Goal: Task Accomplishment & Management: Manage account settings

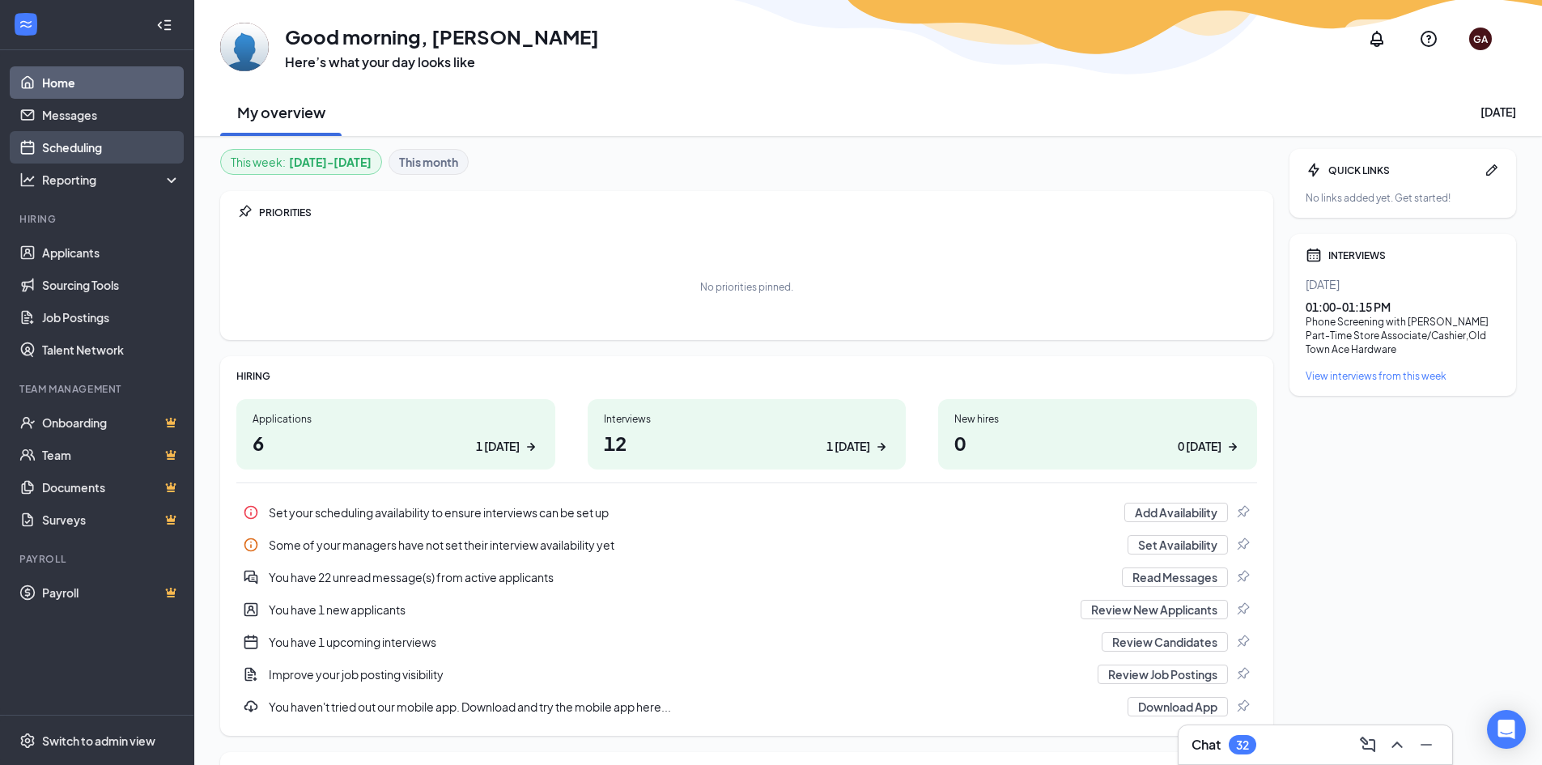
click at [95, 152] on link "Scheduling" at bounding box center [111, 147] width 138 height 32
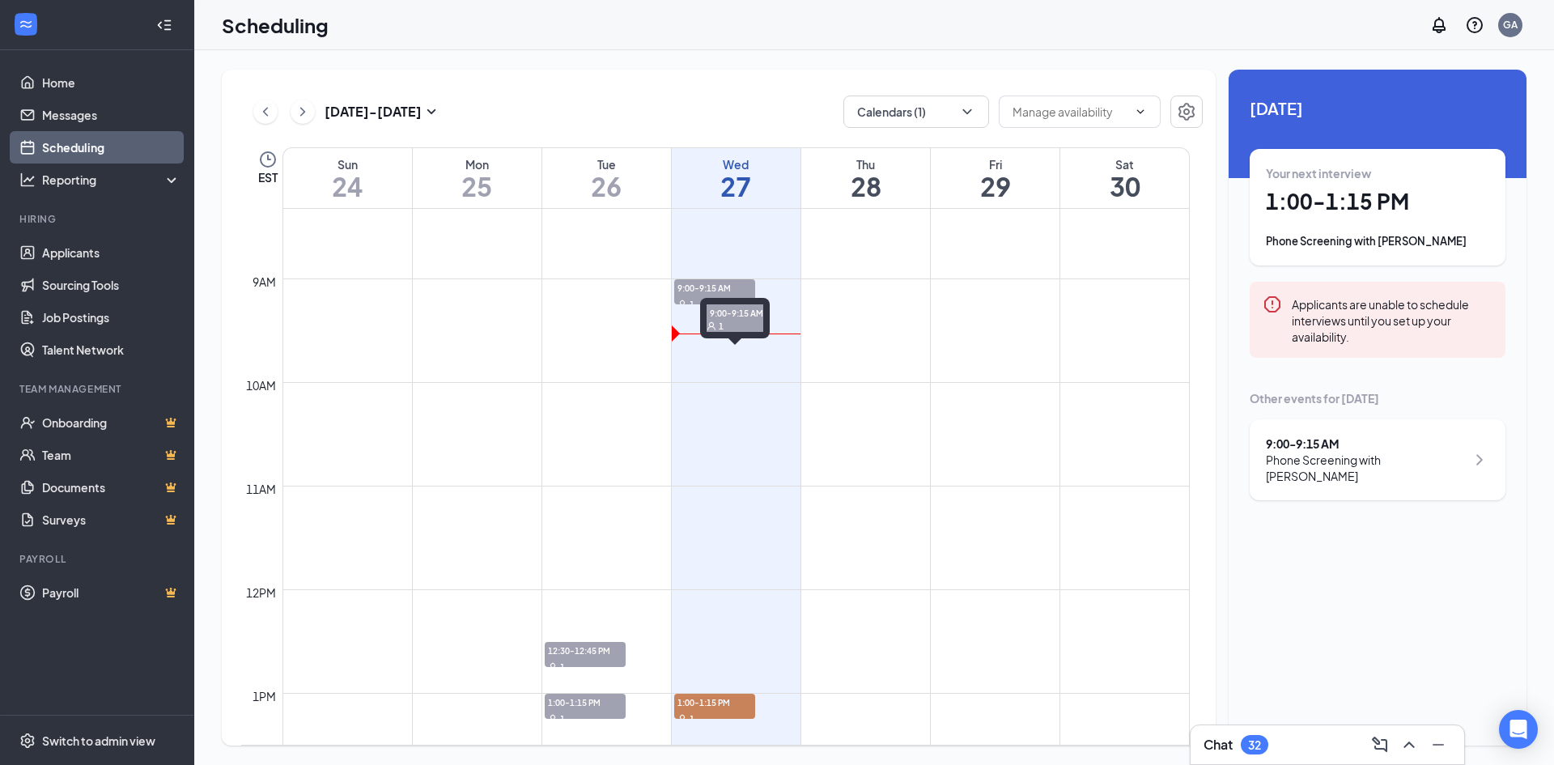
scroll to position [715, 0]
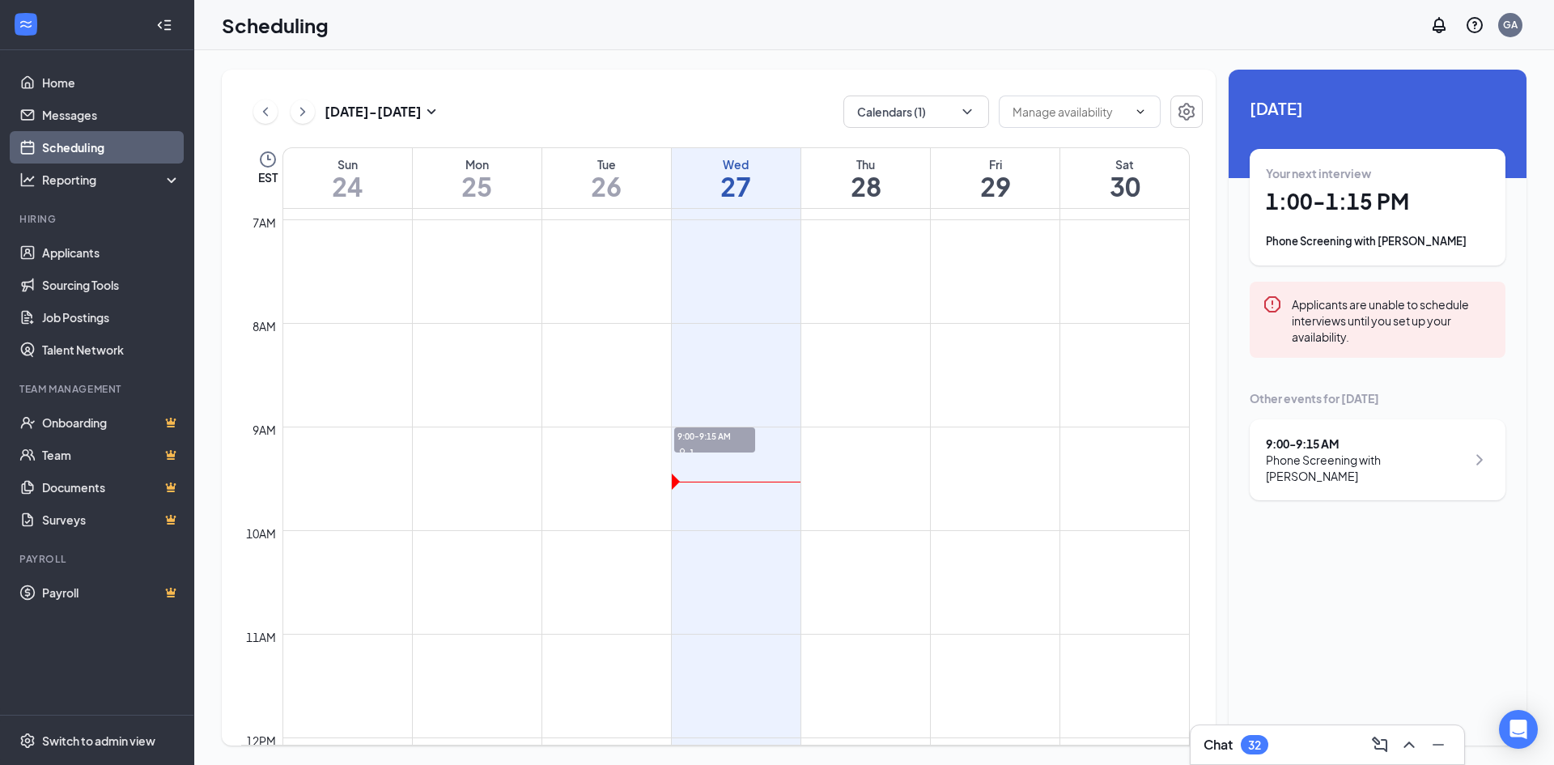
click at [1291, 725] on div "Chat 32" at bounding box center [1327, 744] width 274 height 39
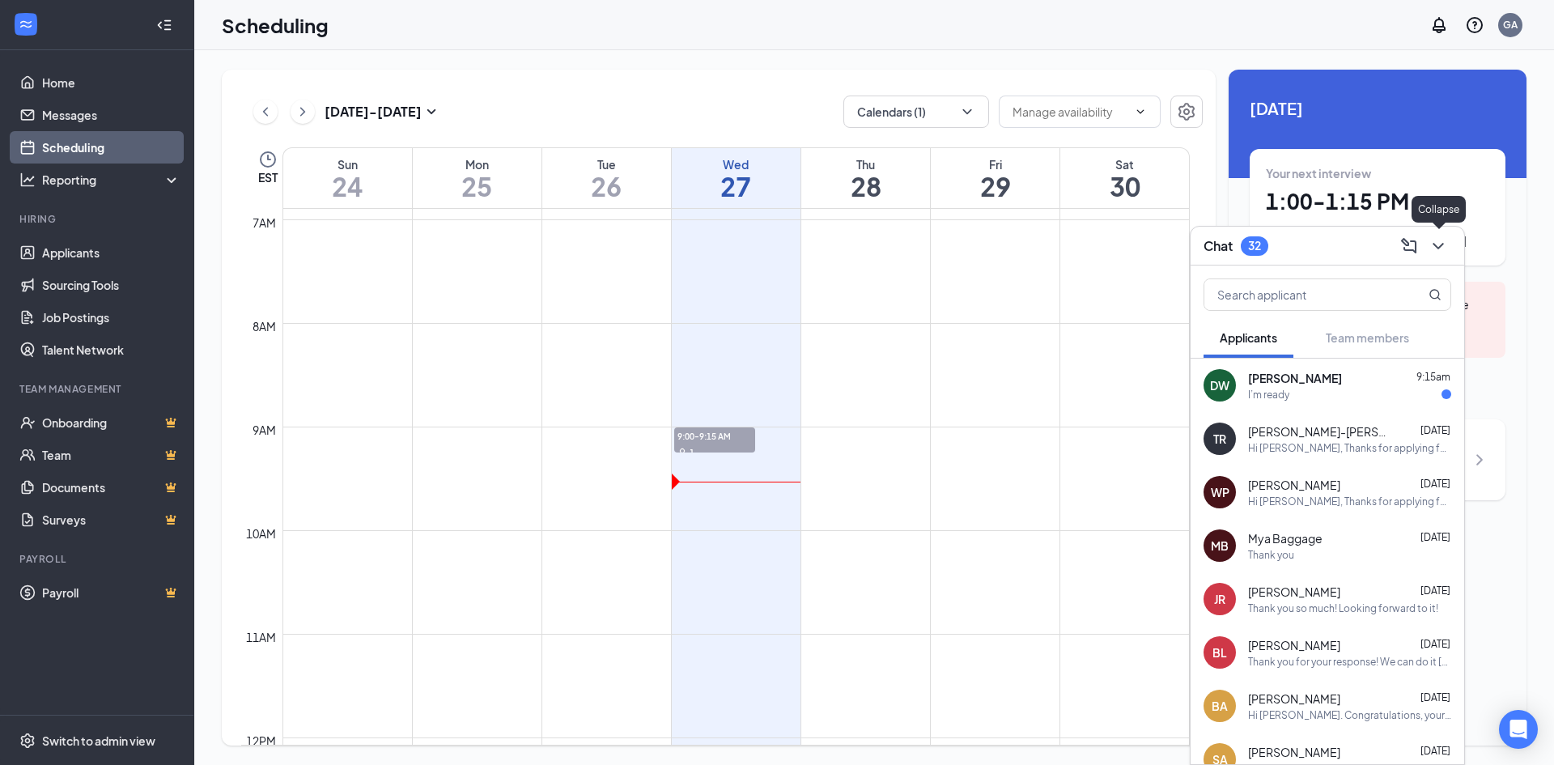
click at [1436, 237] on icon "ChevronDown" at bounding box center [1437, 245] width 19 height 19
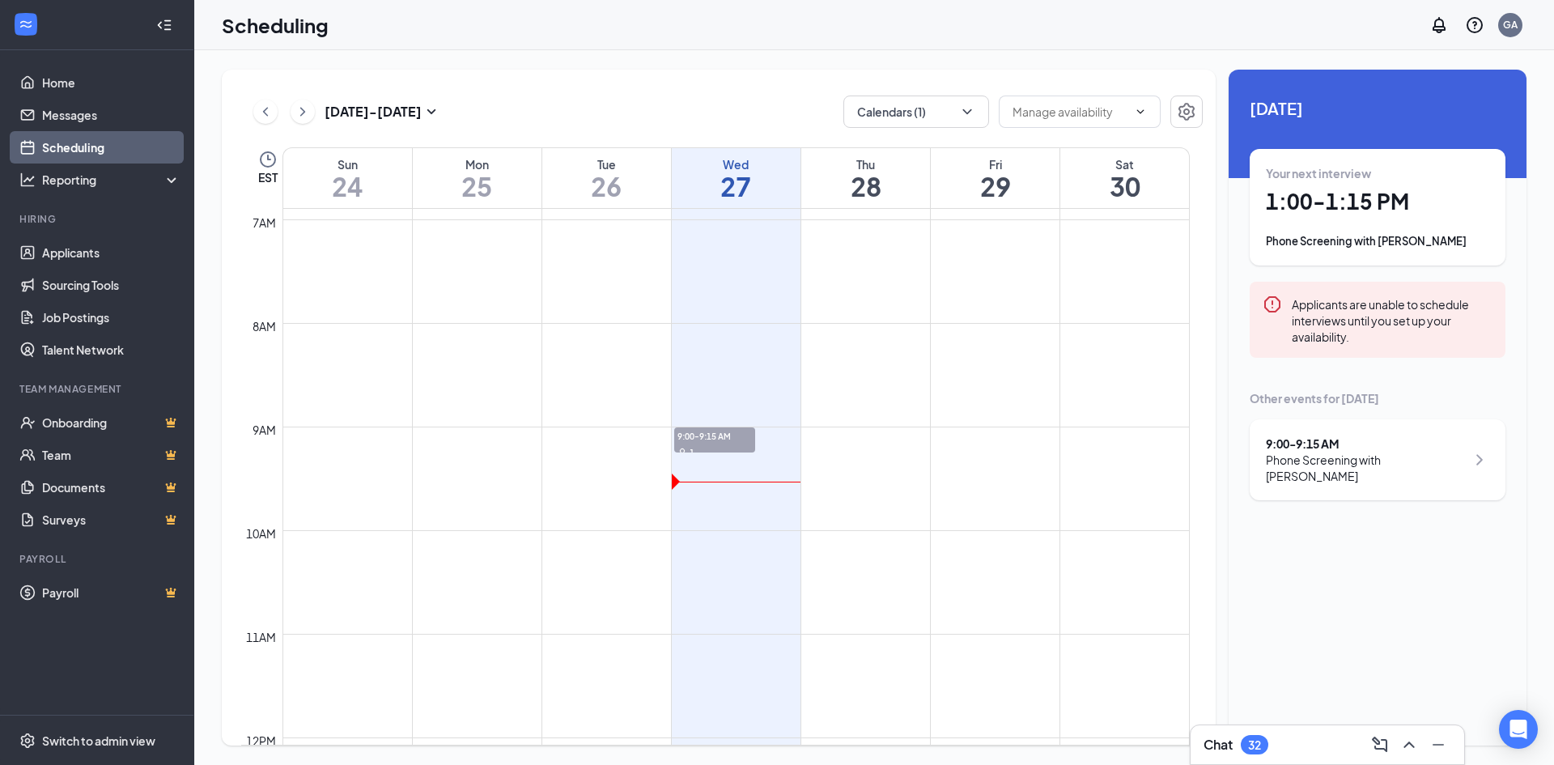
click at [736, 422] on td at bounding box center [735, 414] width 907 height 26
click at [734, 423] on td at bounding box center [735, 414] width 907 height 26
click at [723, 440] on span "9:00-9:15 AM" at bounding box center [714, 435] width 81 height 16
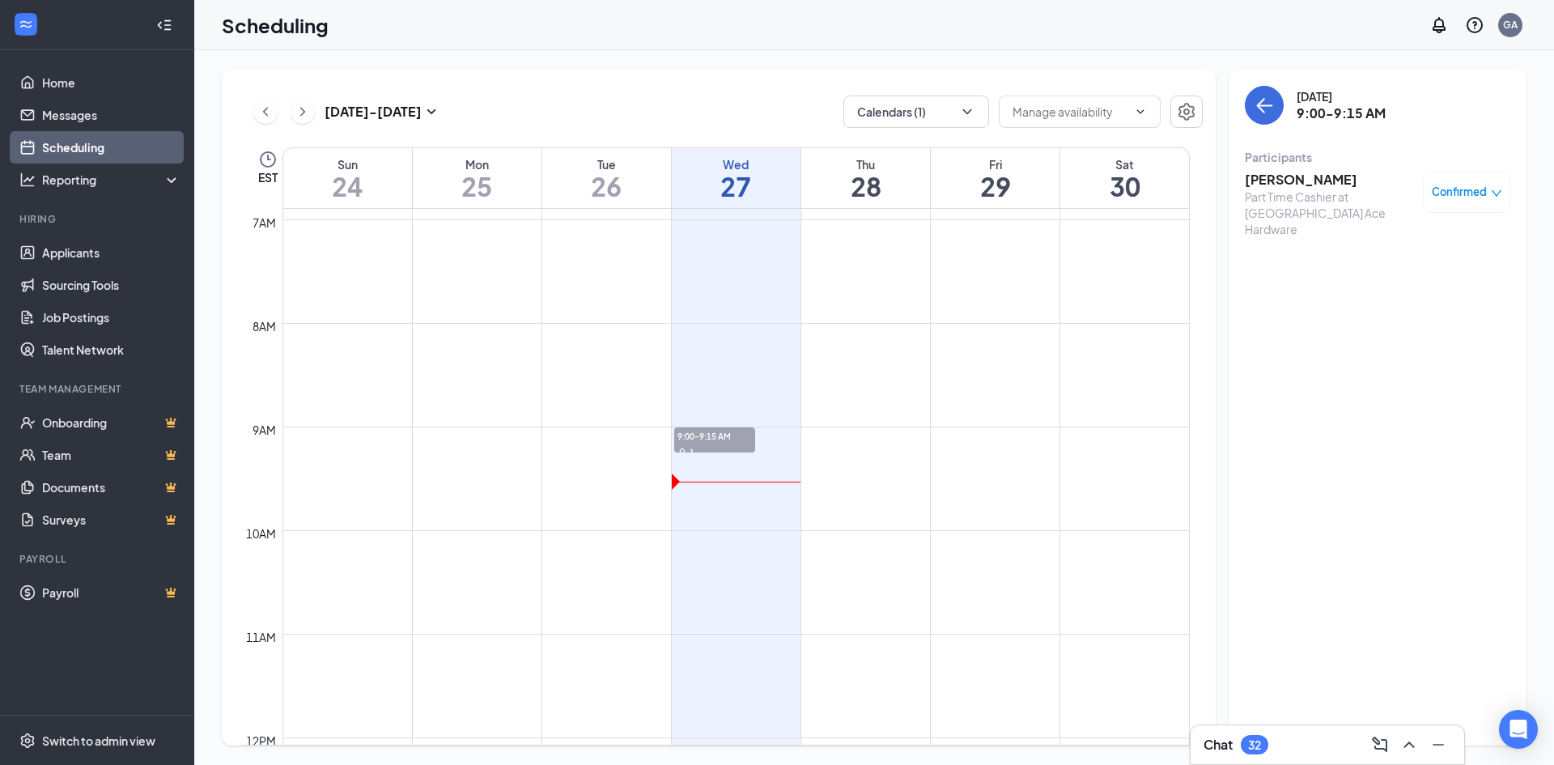
click at [1320, 183] on h3 "[PERSON_NAME]" at bounding box center [1330, 180] width 170 height 18
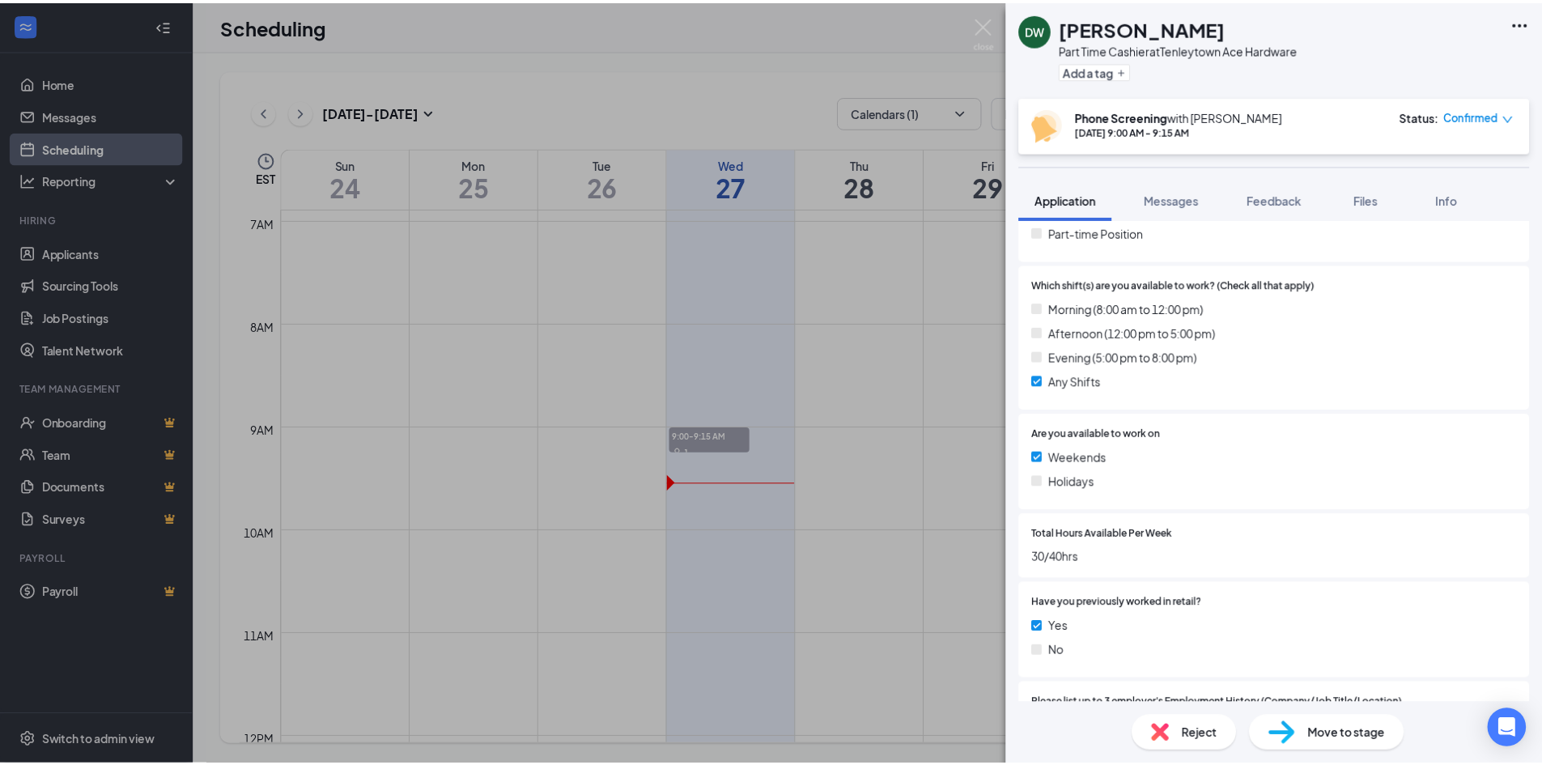
scroll to position [360, 0]
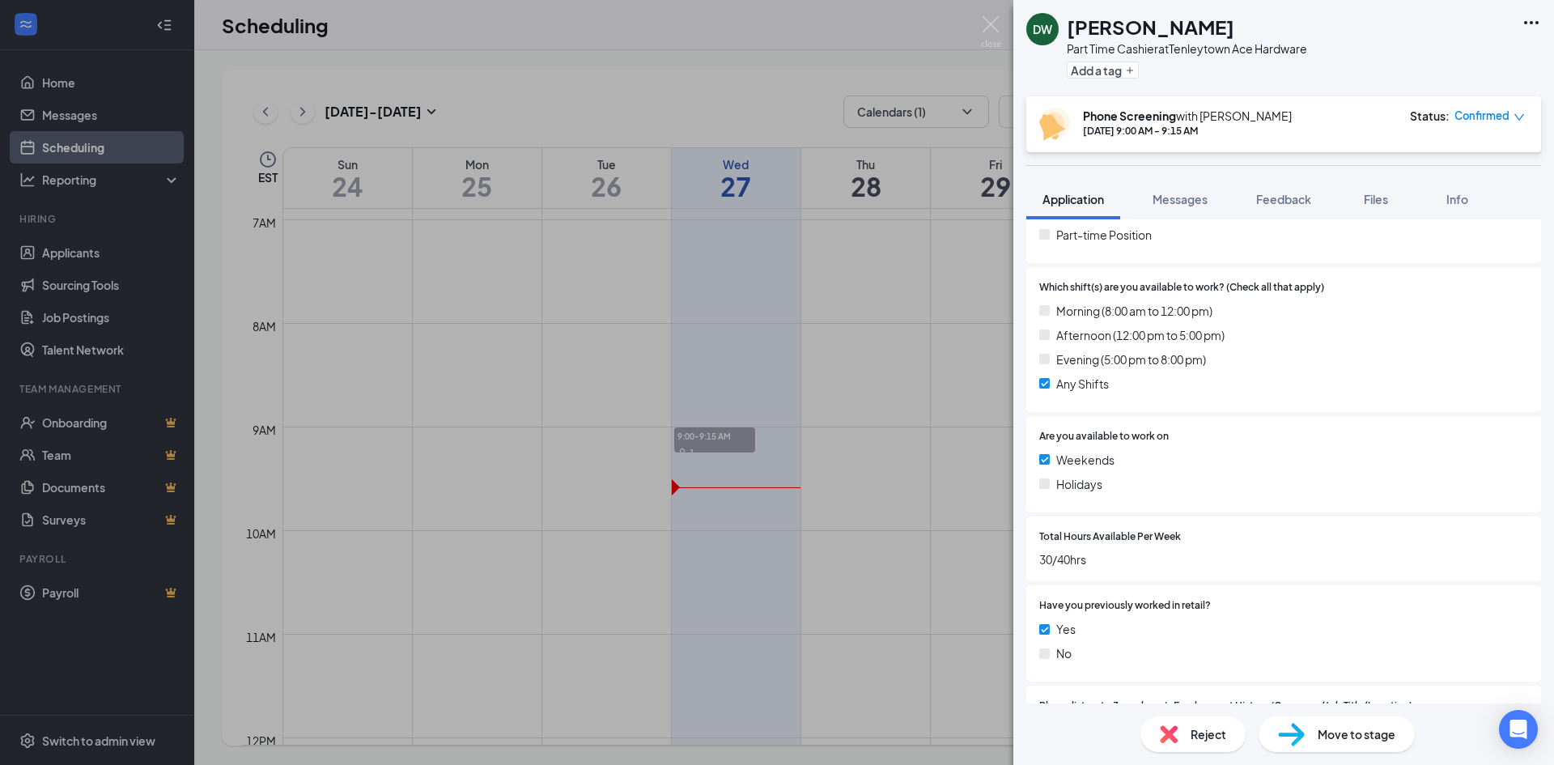
click at [578, 376] on div "DW [PERSON_NAME] Part Time Cashier at [GEOGRAPHIC_DATA] Ace Hardware Add a tag …" at bounding box center [777, 382] width 1554 height 765
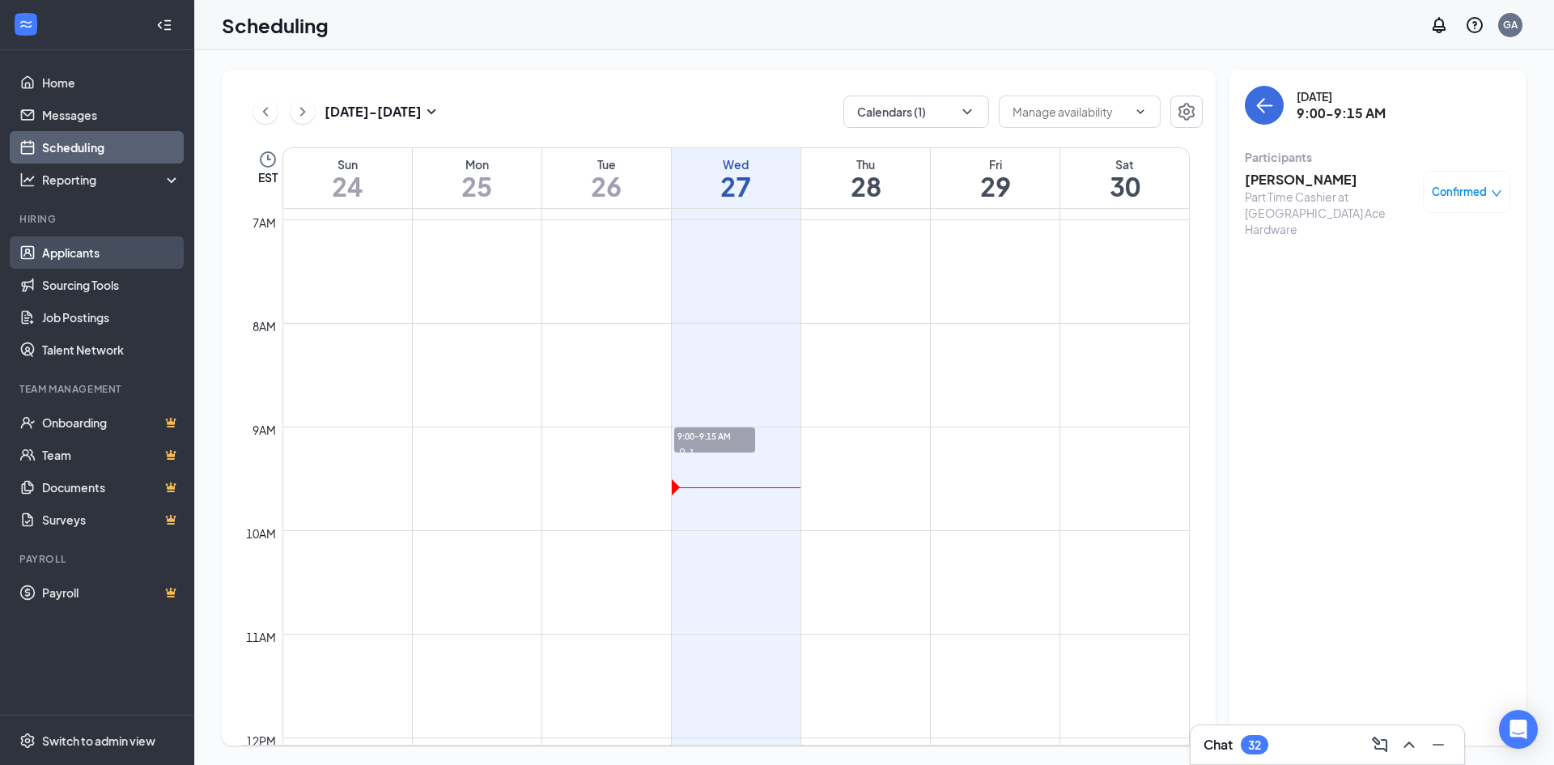
click at [64, 257] on link "Applicants" at bounding box center [111, 252] width 138 height 32
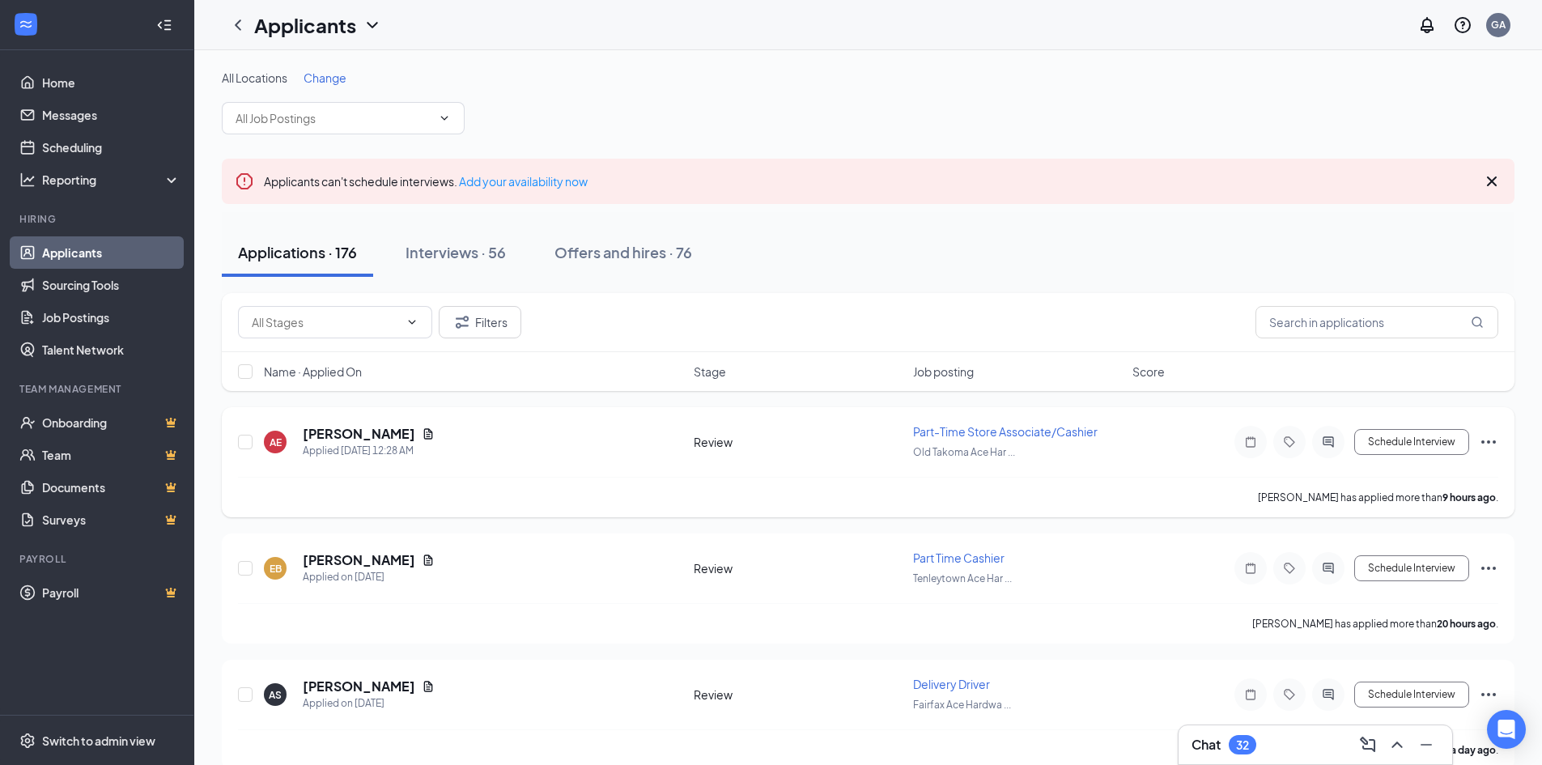
click at [934, 435] on span "Part-Time Store Associate/Cashier" at bounding box center [1005, 431] width 185 height 15
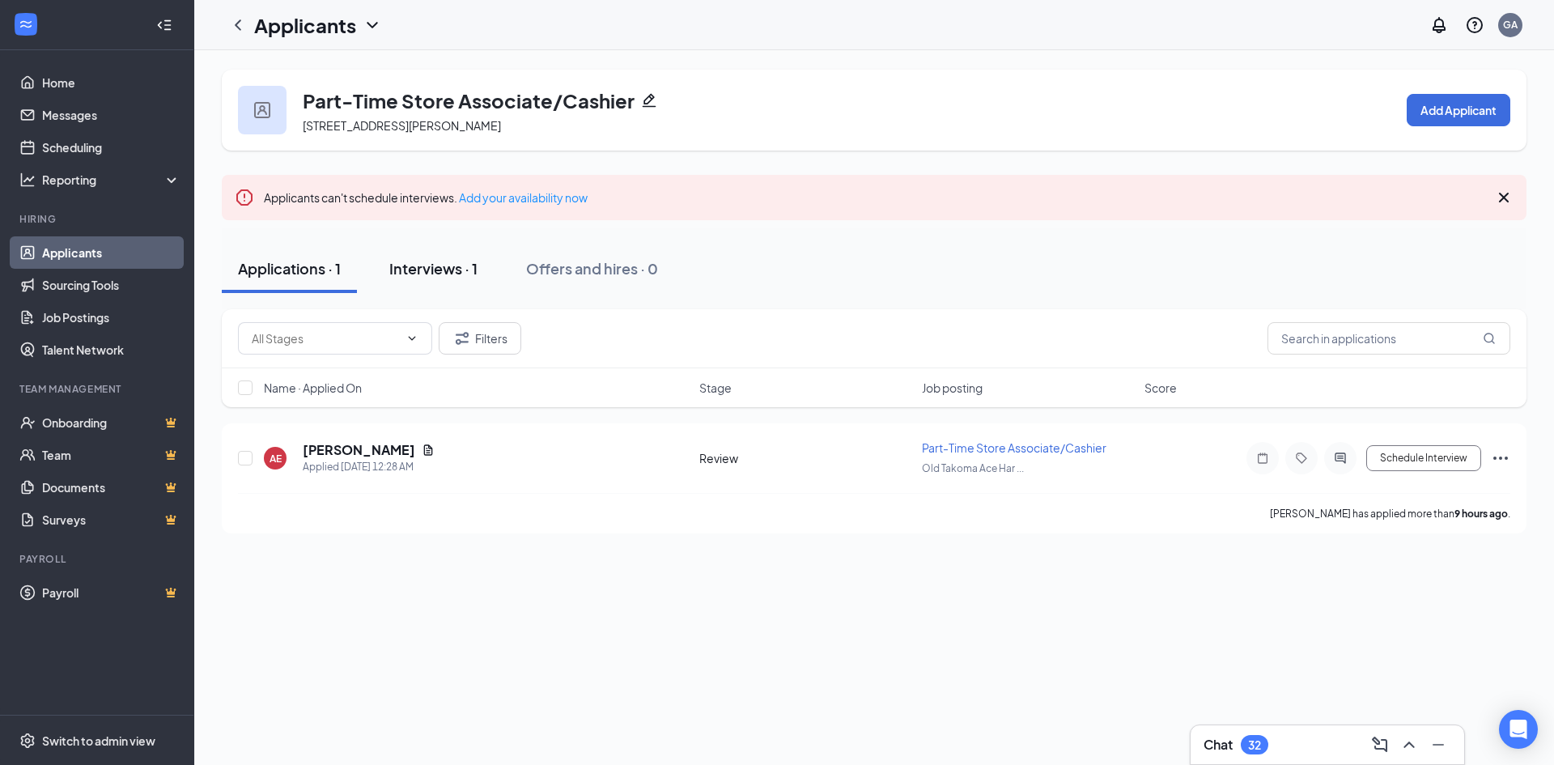
click at [459, 278] on button "Interviews · 1" at bounding box center [433, 268] width 121 height 49
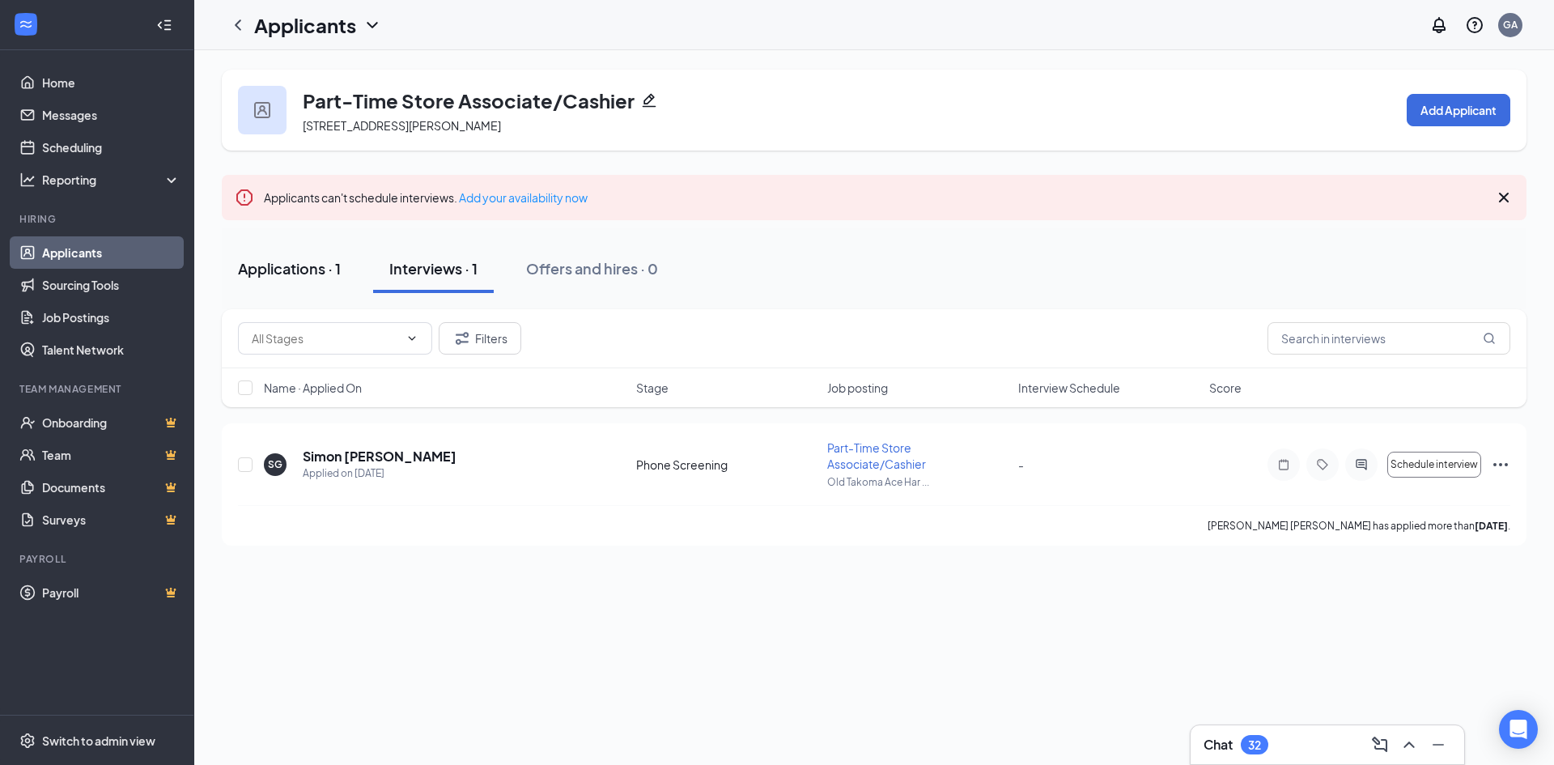
click at [320, 277] on div "Applications · 1" at bounding box center [289, 268] width 103 height 20
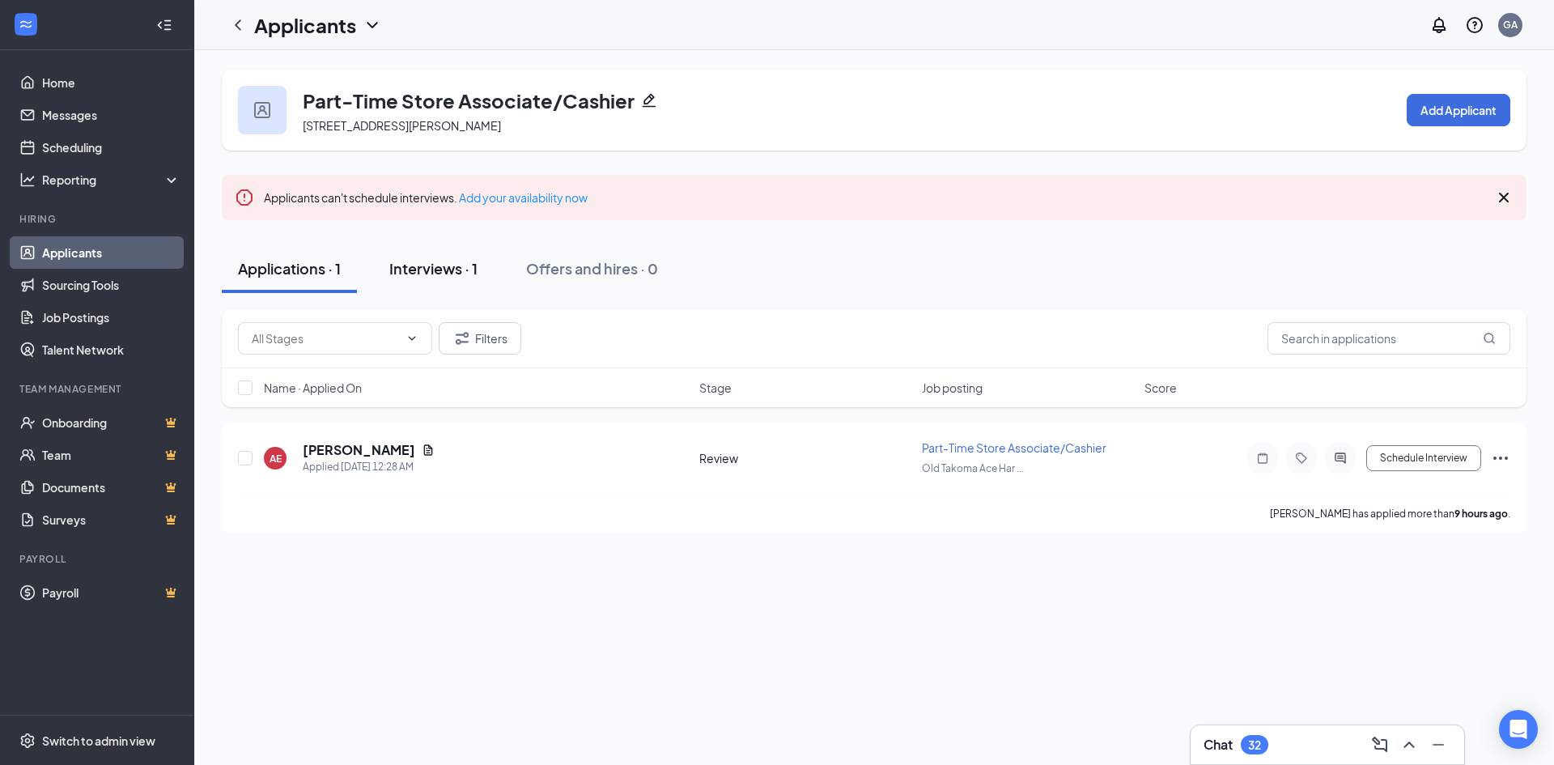
click at [453, 277] on div "Interviews · 1" at bounding box center [433, 268] width 88 height 20
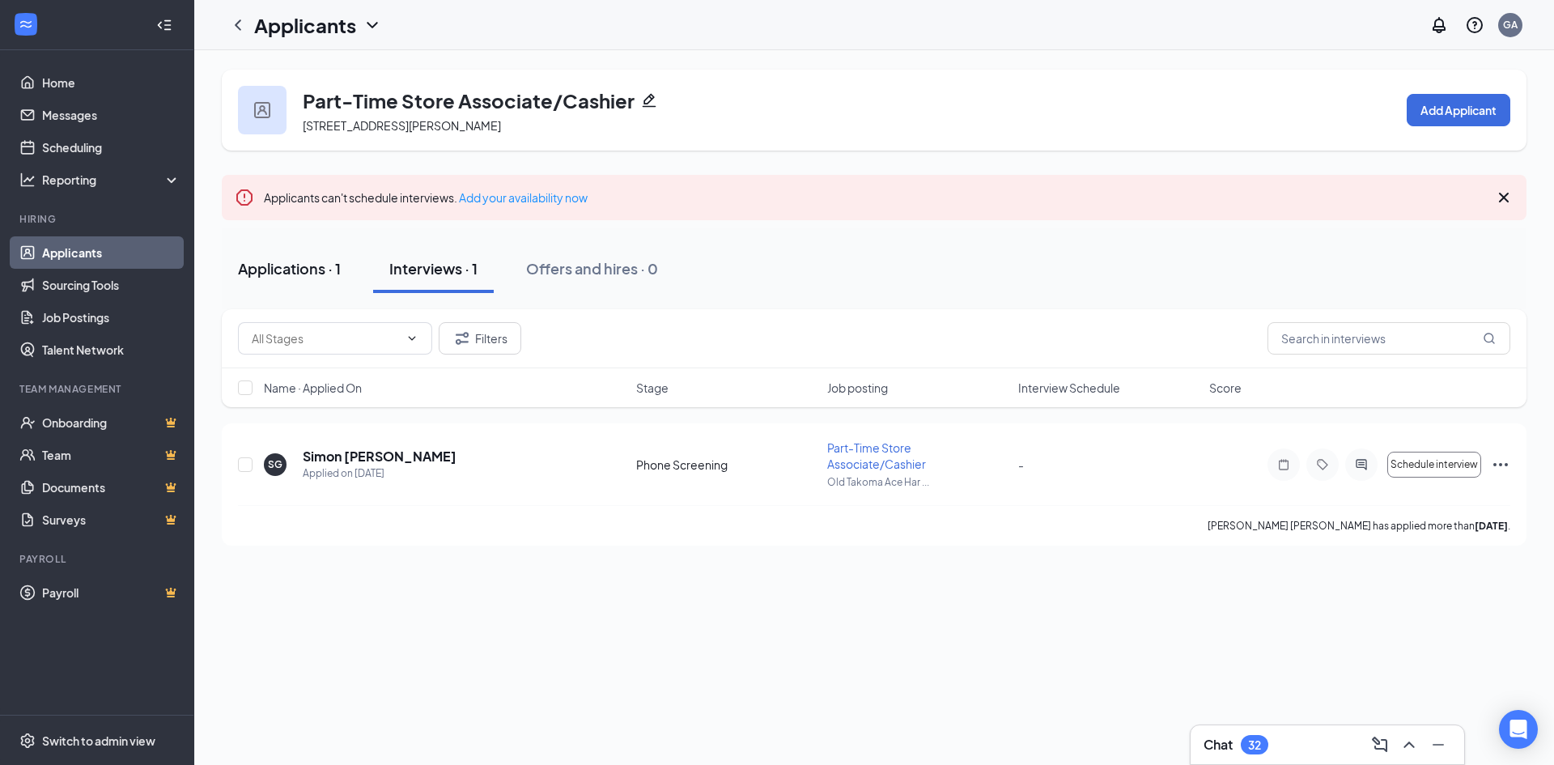
click at [336, 269] on div "Applications · 1" at bounding box center [289, 268] width 103 height 20
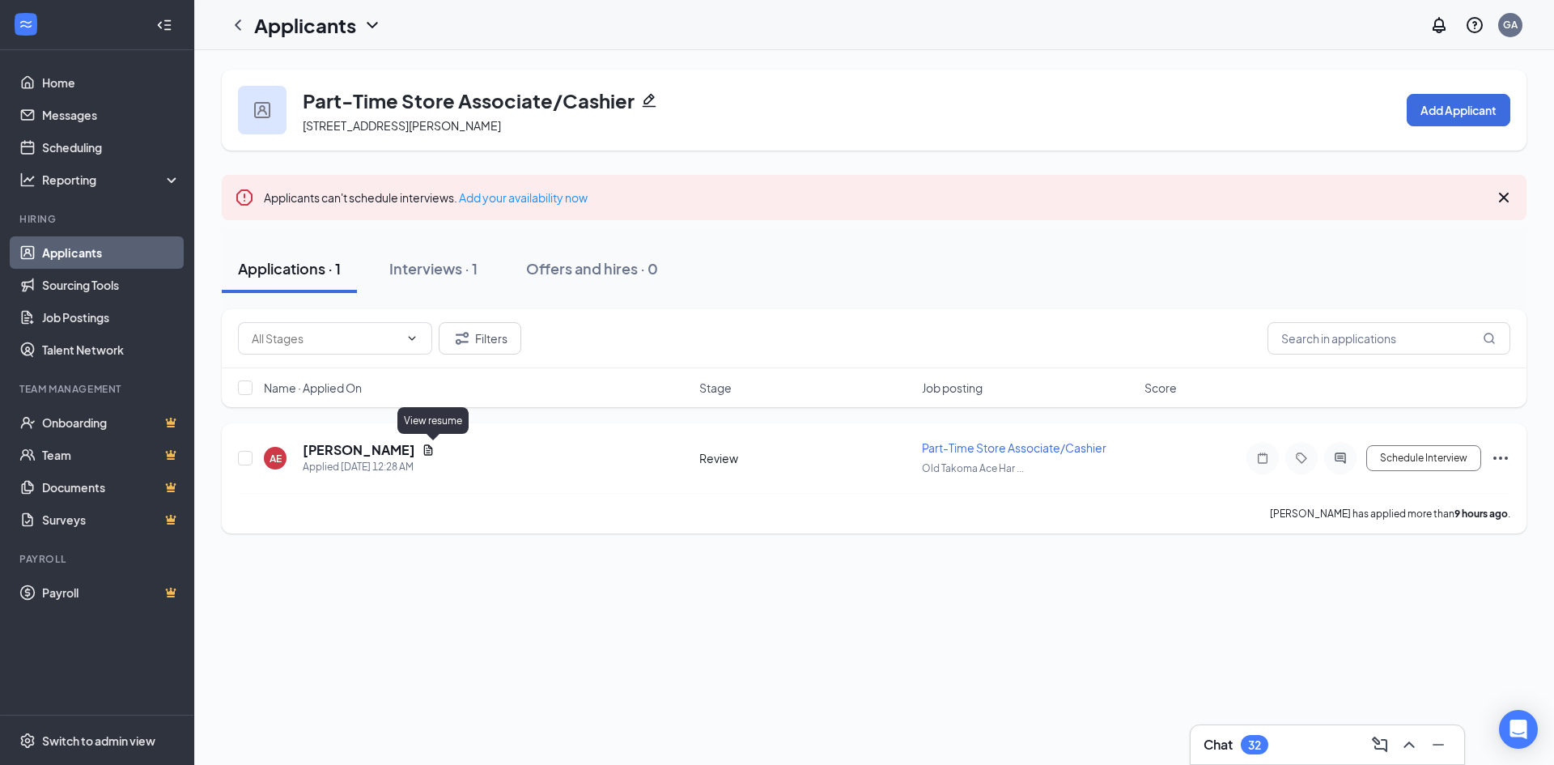
click at [433, 448] on icon "Document" at bounding box center [428, 449] width 9 height 11
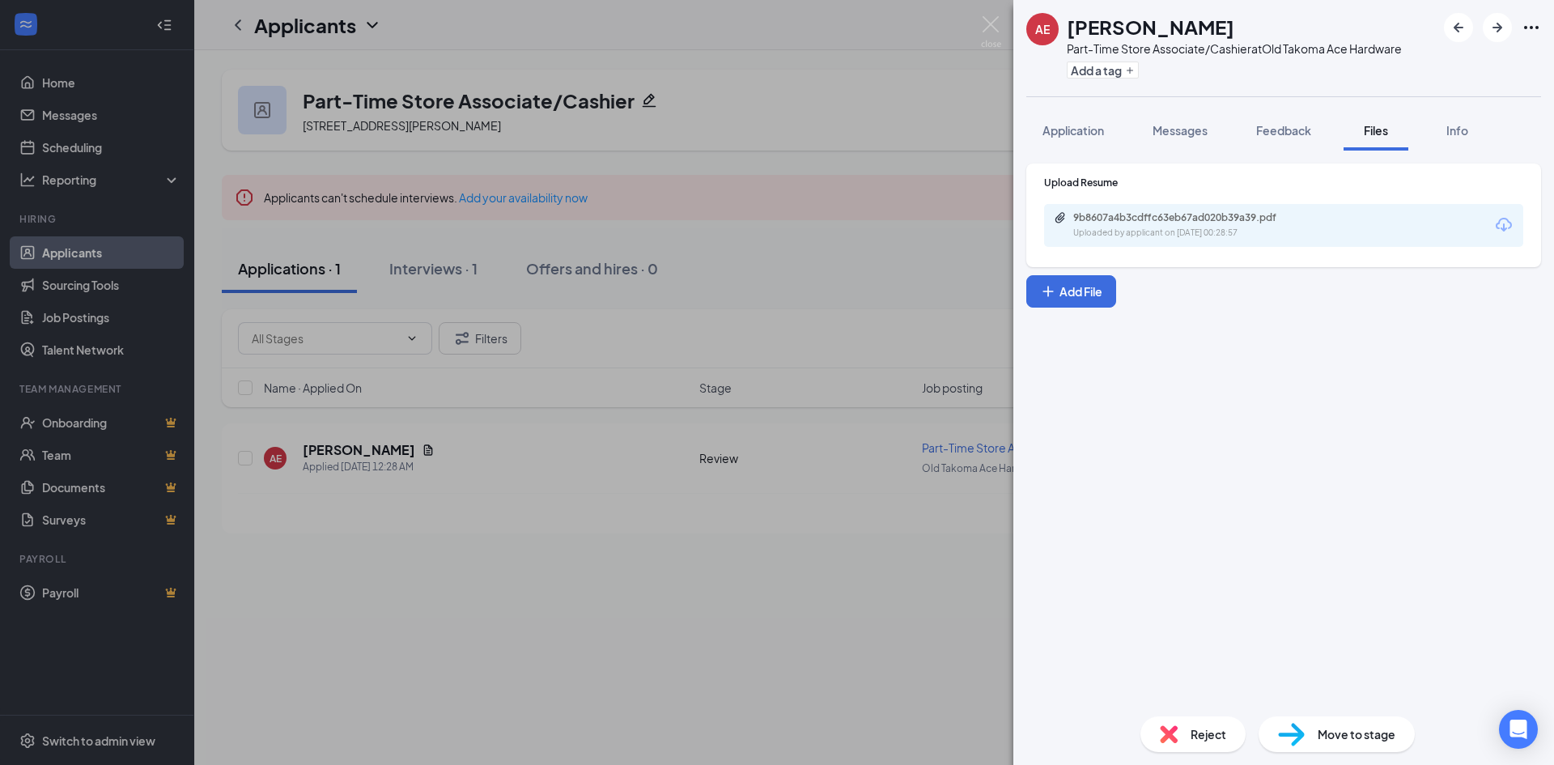
click at [1497, 232] on icon "Download" at bounding box center [1503, 224] width 19 height 19
click at [989, 29] on img at bounding box center [991, 32] width 20 height 32
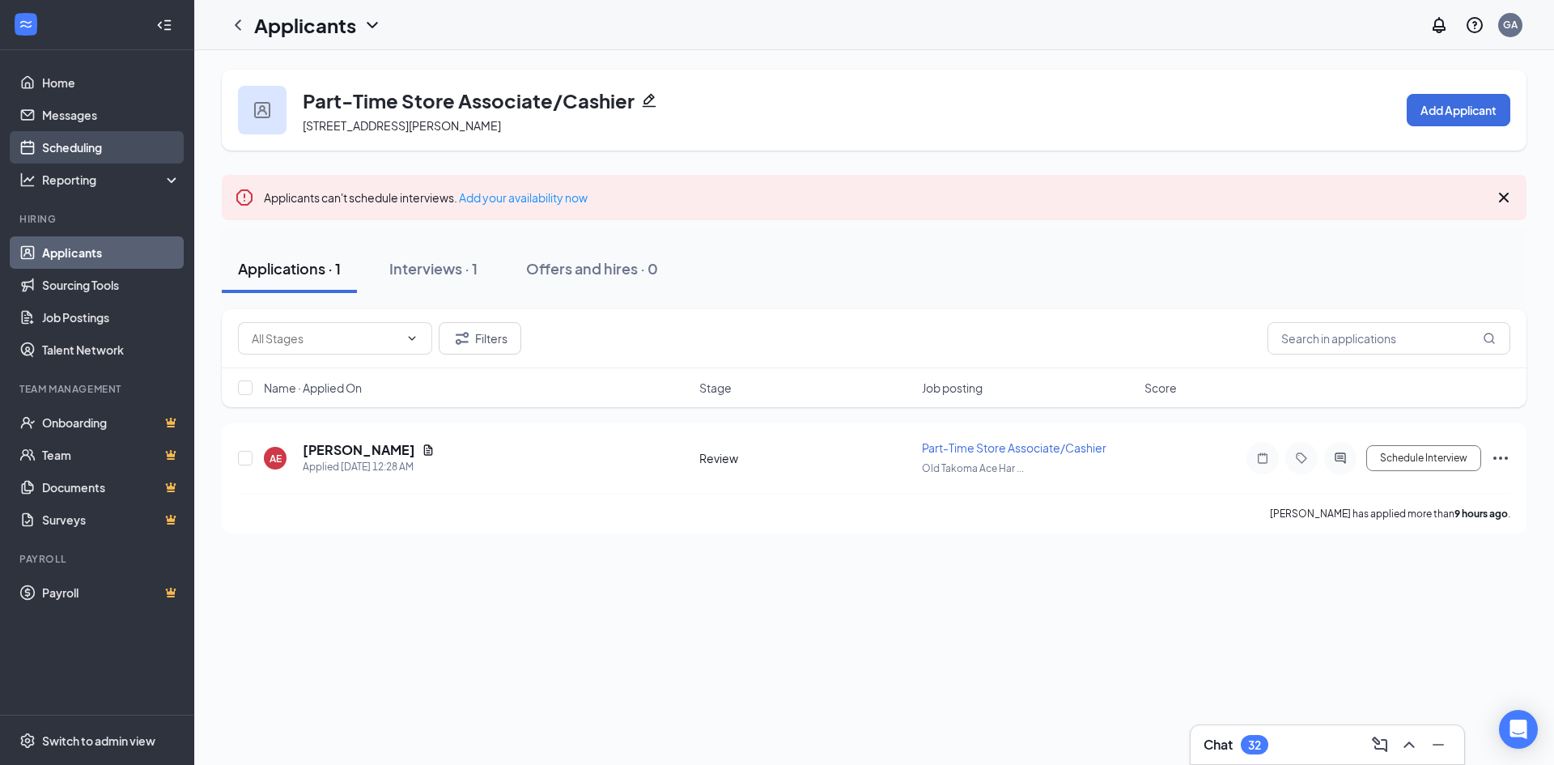
click at [51, 148] on link "Scheduling" at bounding box center [111, 147] width 138 height 32
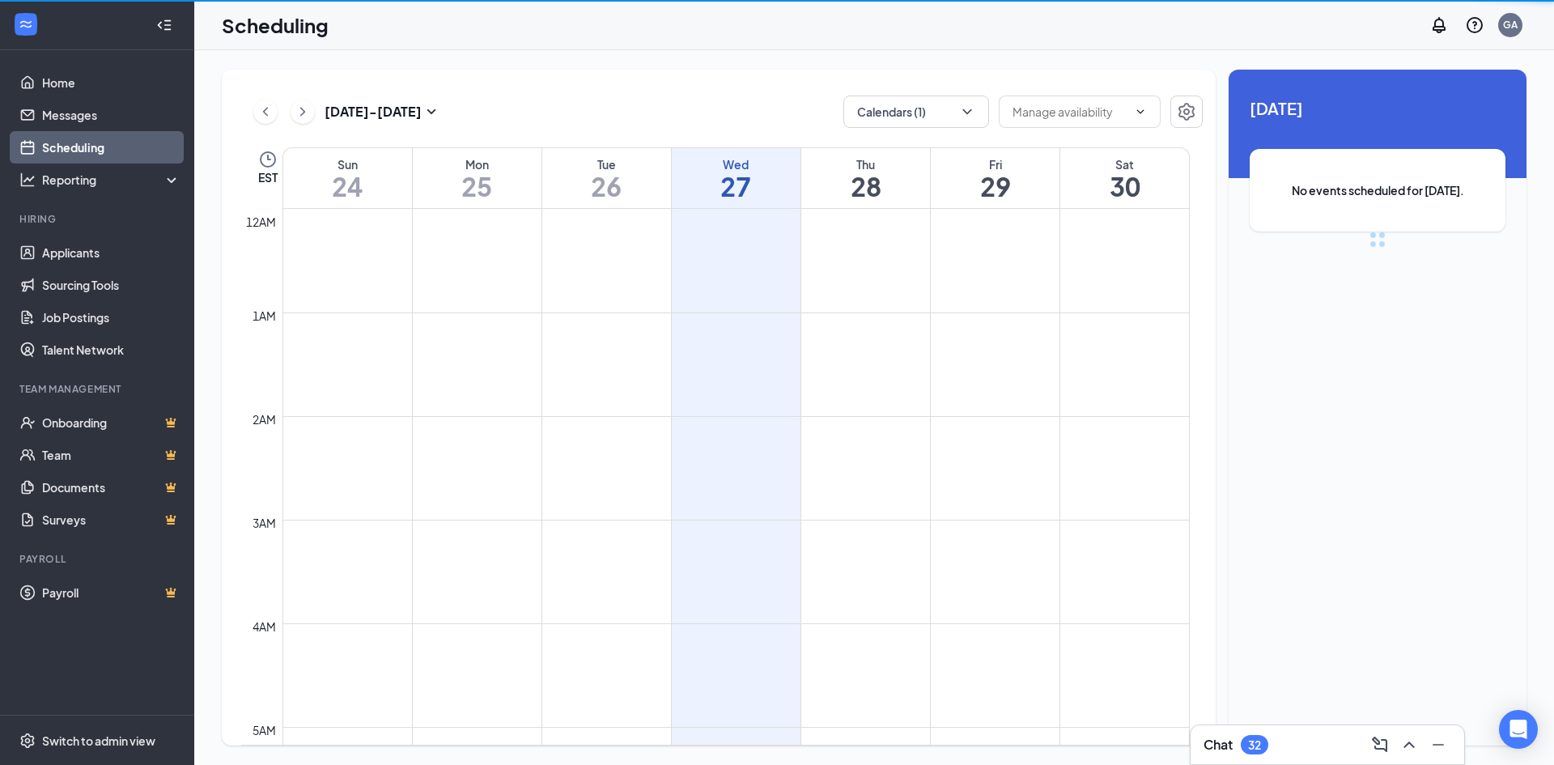
scroll to position [796, 0]
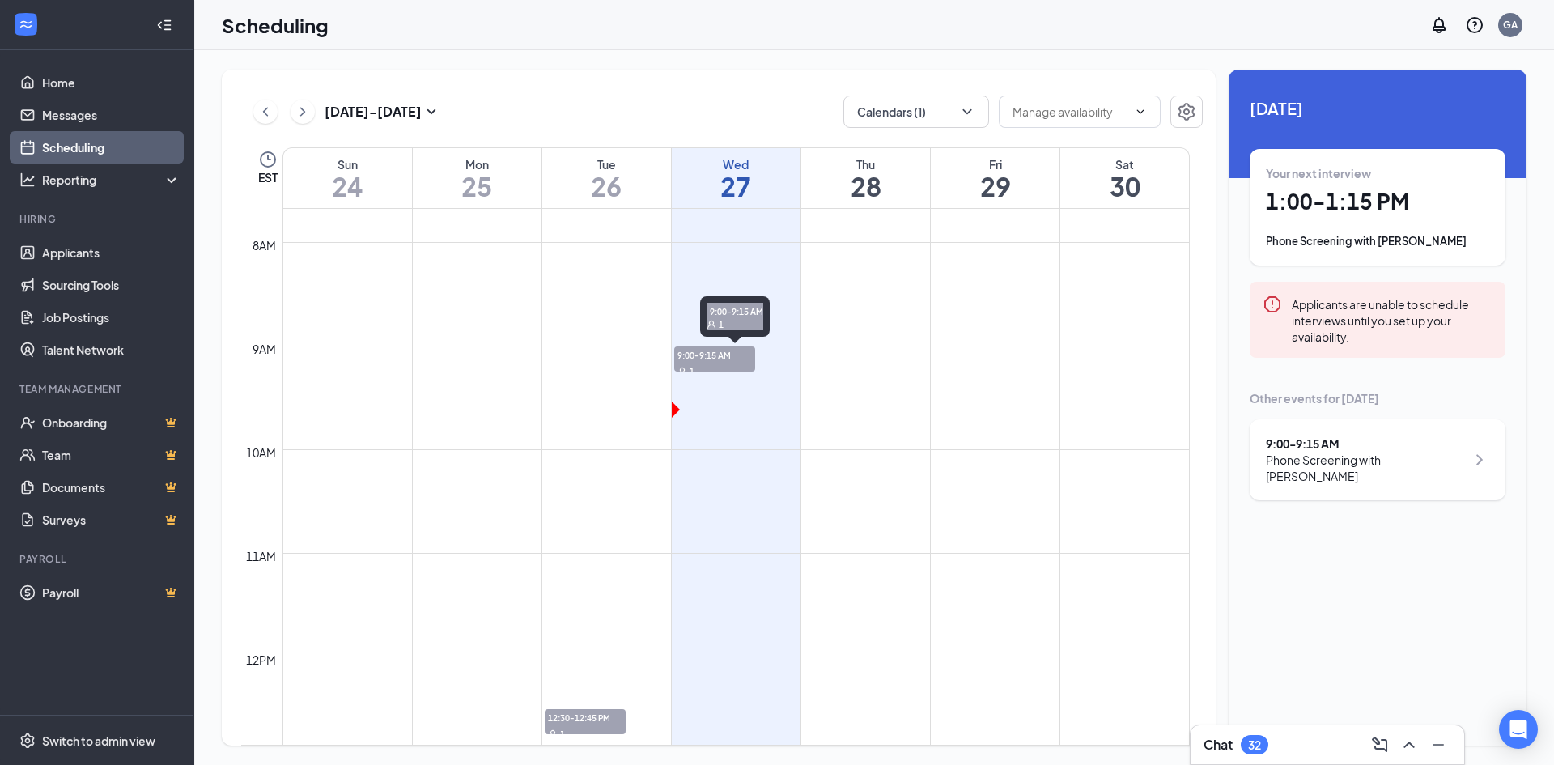
click at [707, 367] on div "1" at bounding box center [714, 371] width 81 height 16
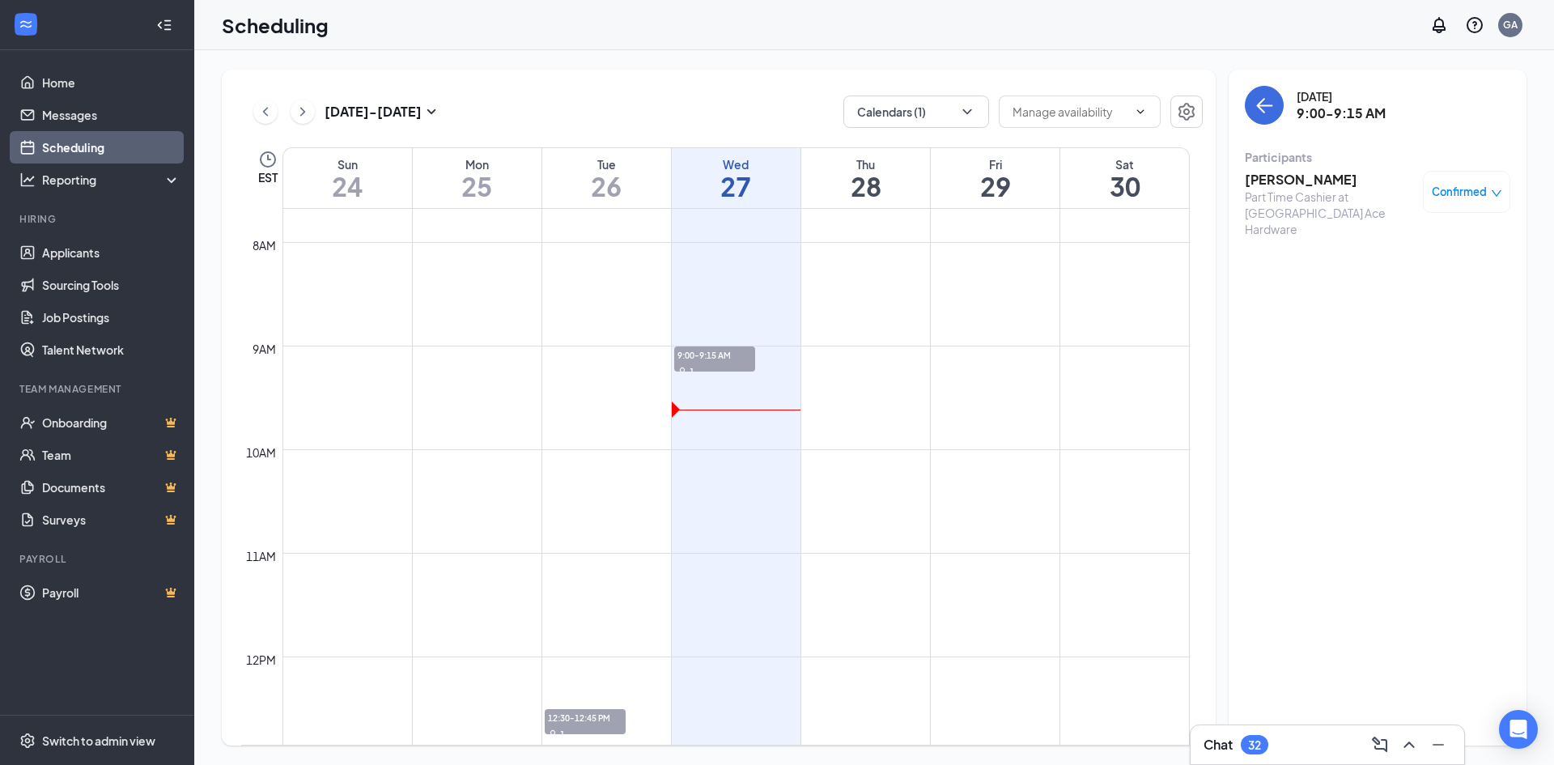
click at [1313, 180] on h3 "[PERSON_NAME]" at bounding box center [1330, 180] width 170 height 18
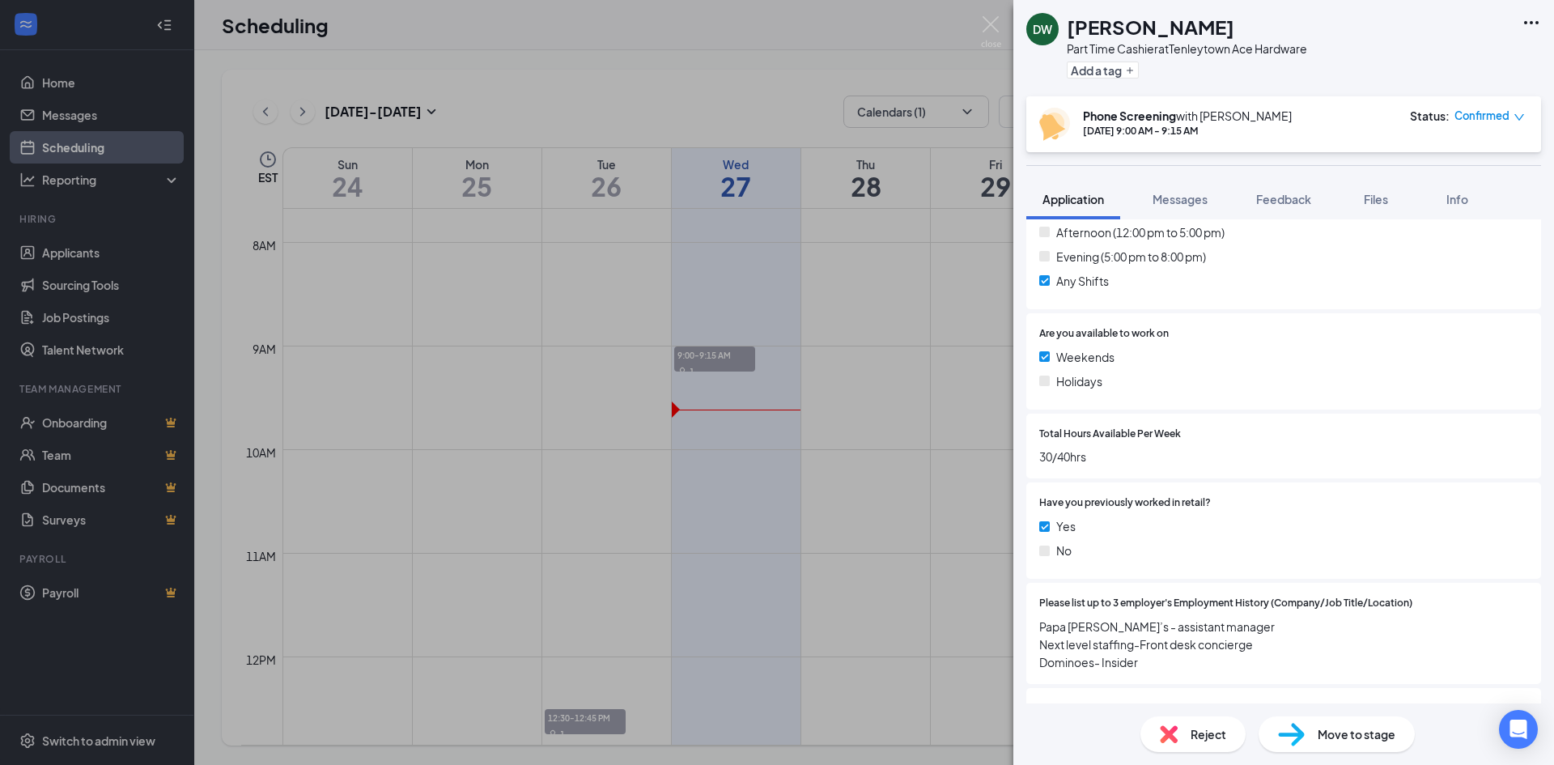
scroll to position [728, 0]
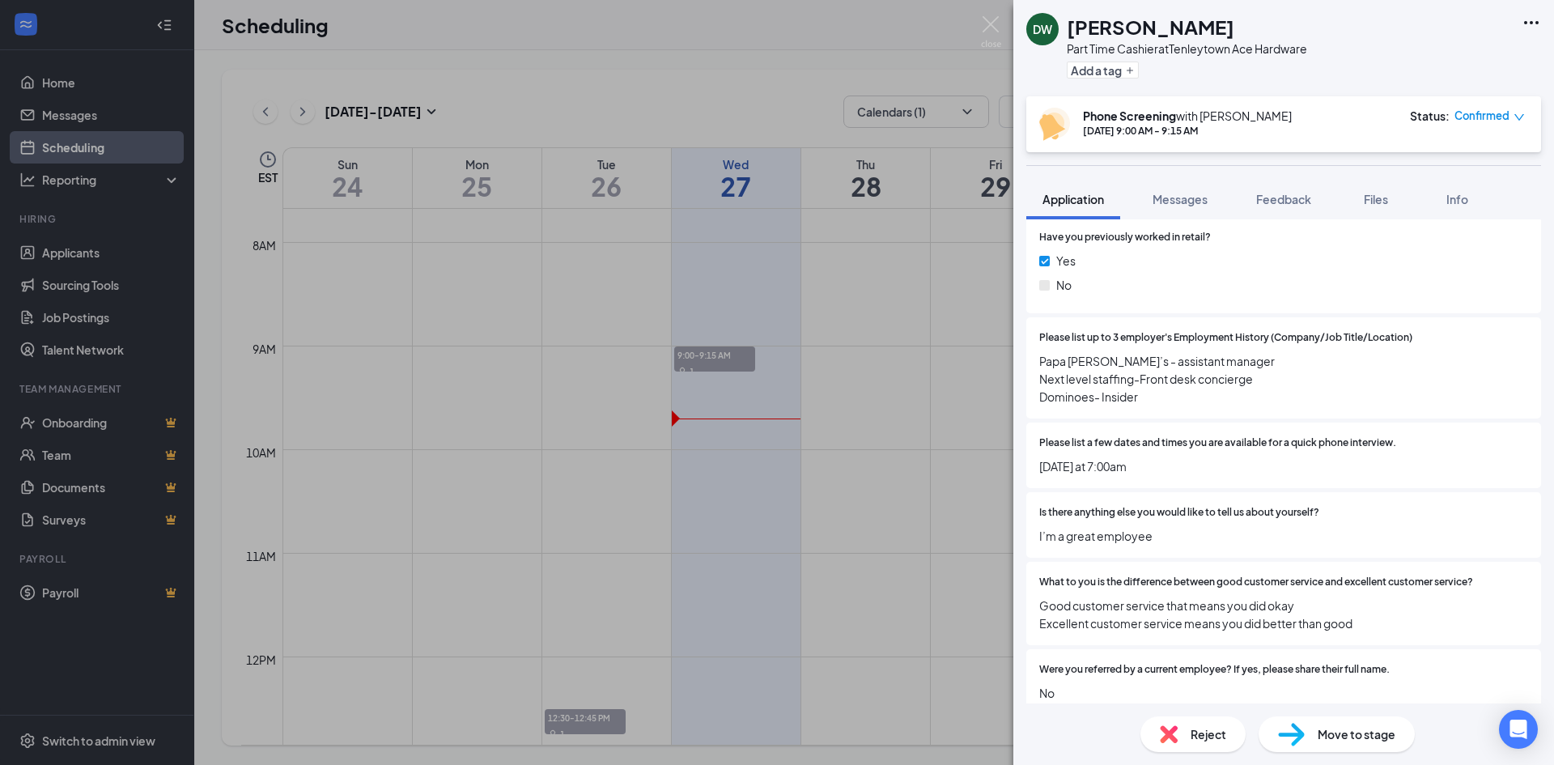
click at [1345, 721] on div "Move to stage" at bounding box center [1336, 734] width 156 height 36
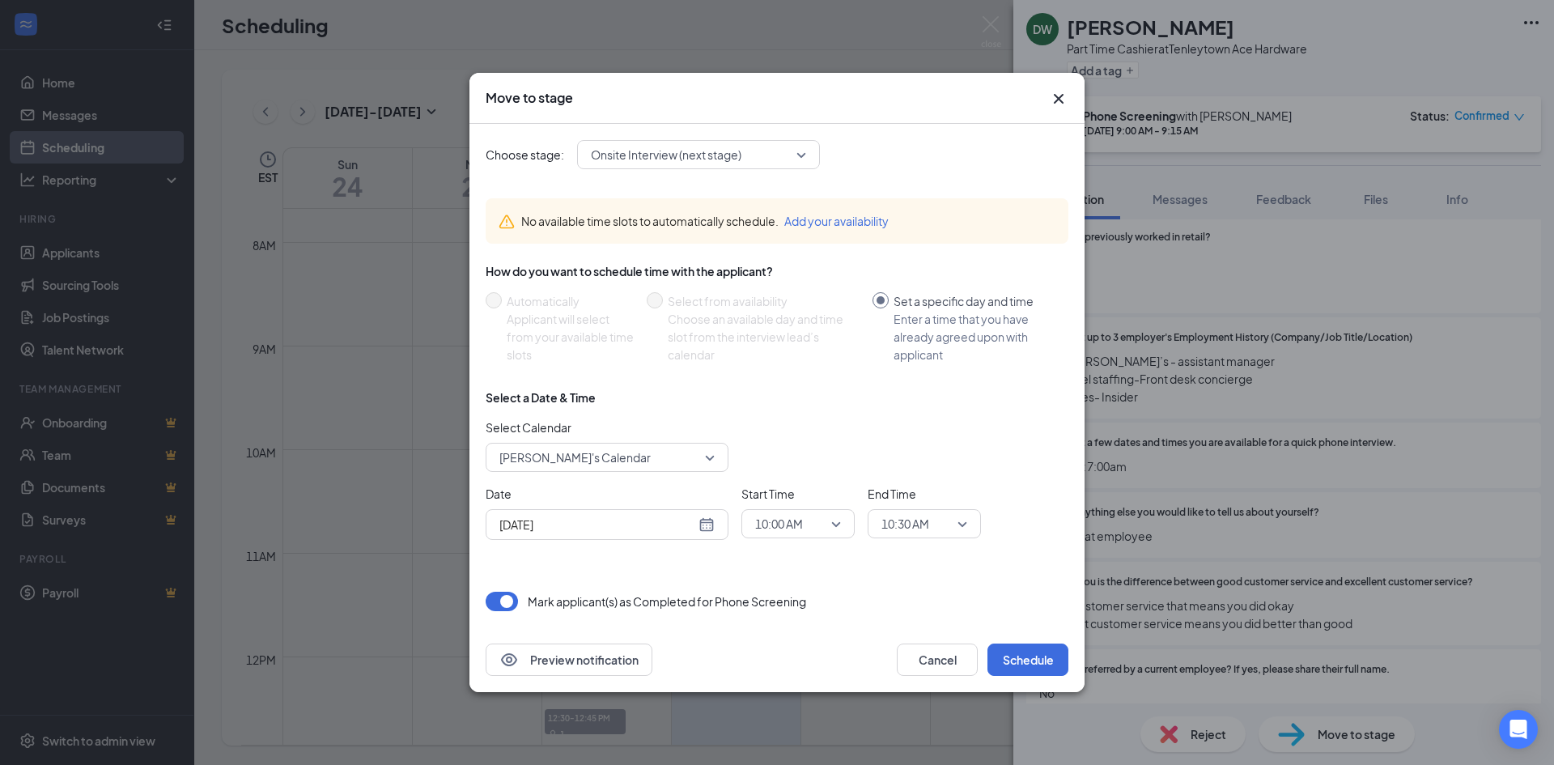
click at [583, 448] on span "[PERSON_NAME]'s Calendar" at bounding box center [574, 457] width 151 height 24
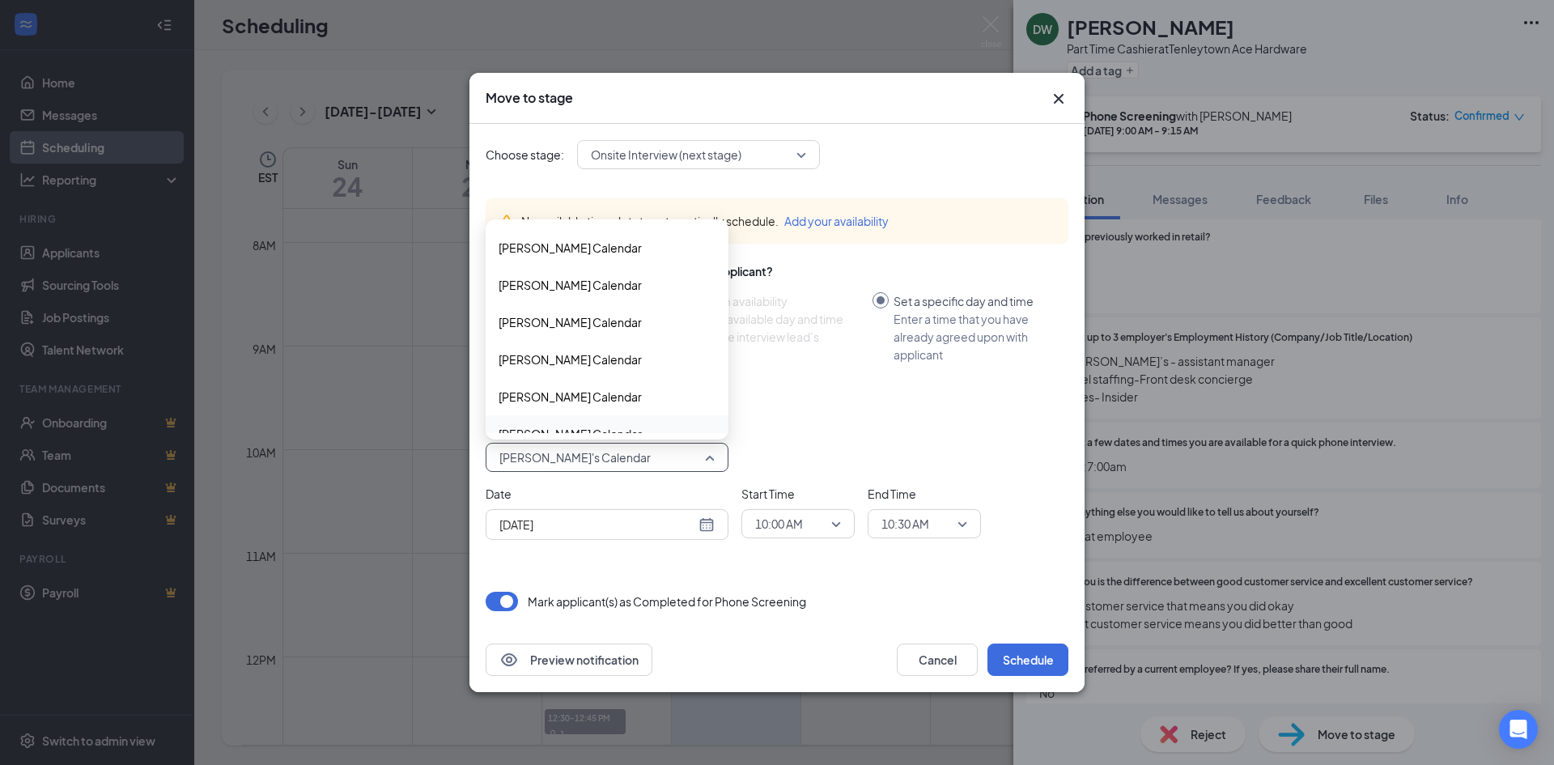
scroll to position [780, 0]
click at [571, 332] on div "[PERSON_NAME] Calendar" at bounding box center [607, 321] width 243 height 37
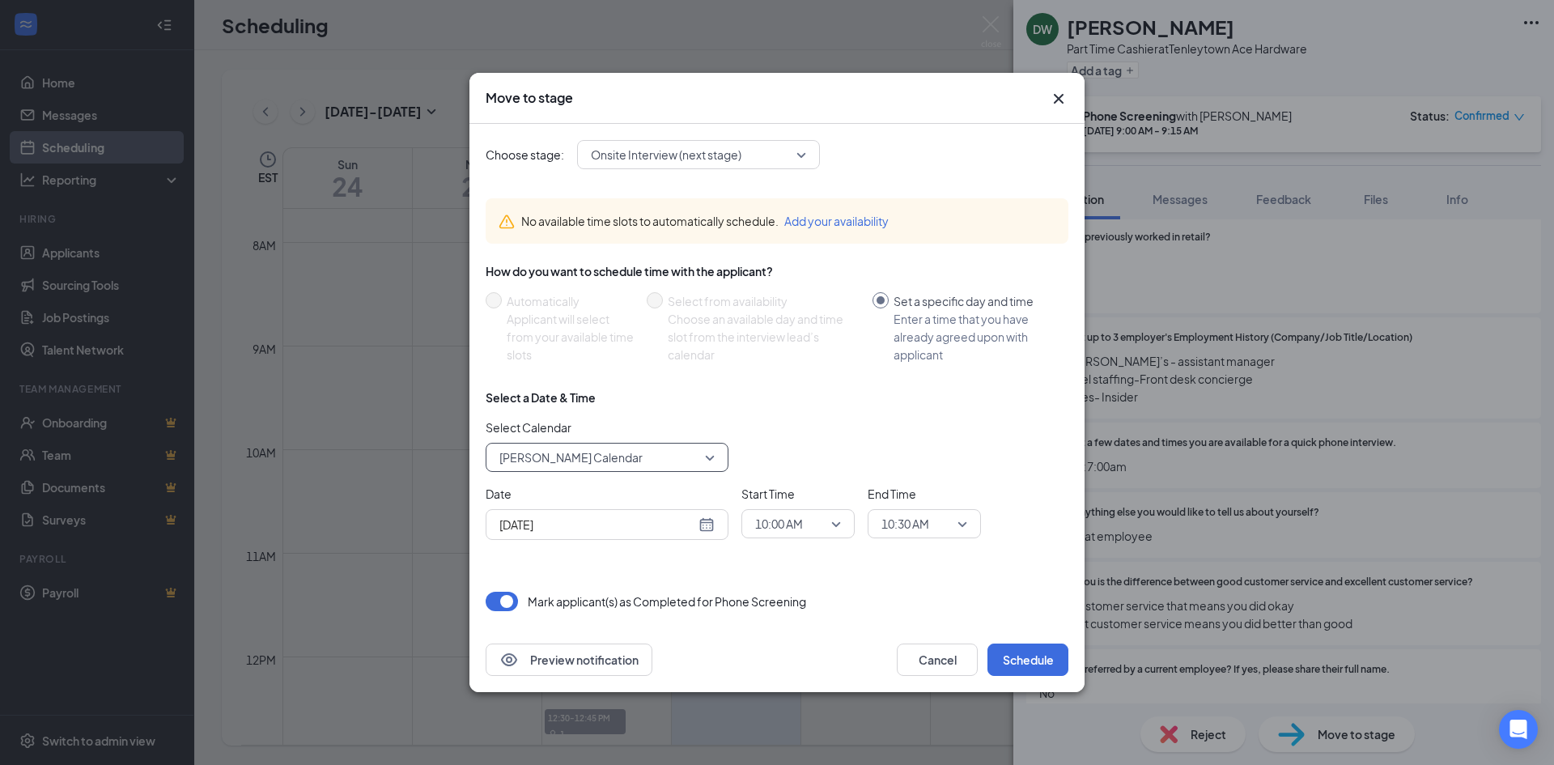
click at [830, 530] on span "10:00 AM" at bounding box center [798, 523] width 86 height 24
click at [662, 520] on input "[DATE]" at bounding box center [597, 525] width 196 height 18
type input "[DATE]"
click at [657, 468] on div "29" at bounding box center [655, 461] width 19 height 19
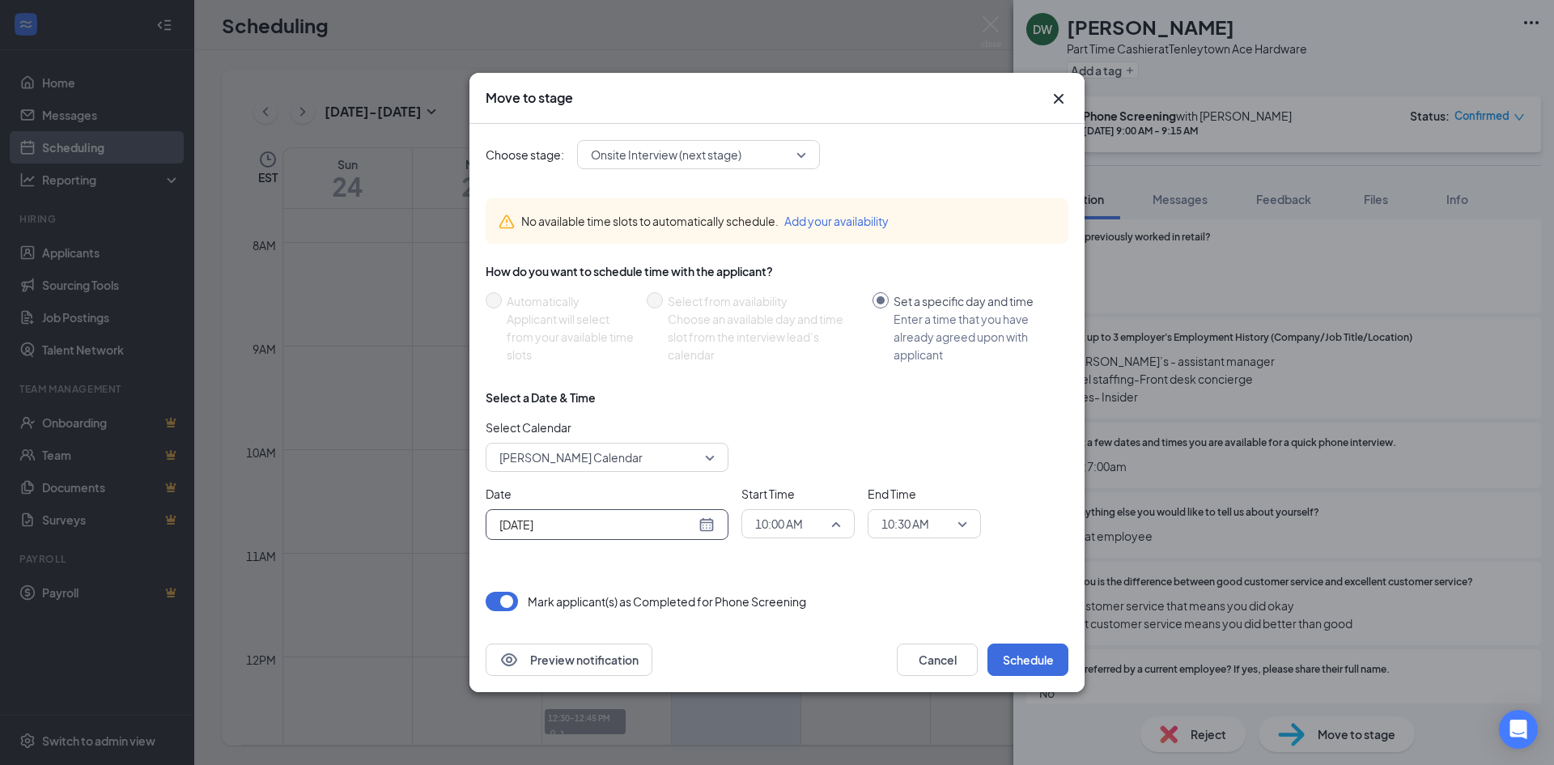
click at [825, 526] on span "10:00 AM" at bounding box center [790, 523] width 71 height 24
click at [800, 431] on div "02:00 PM" at bounding box center [797, 422] width 113 height 37
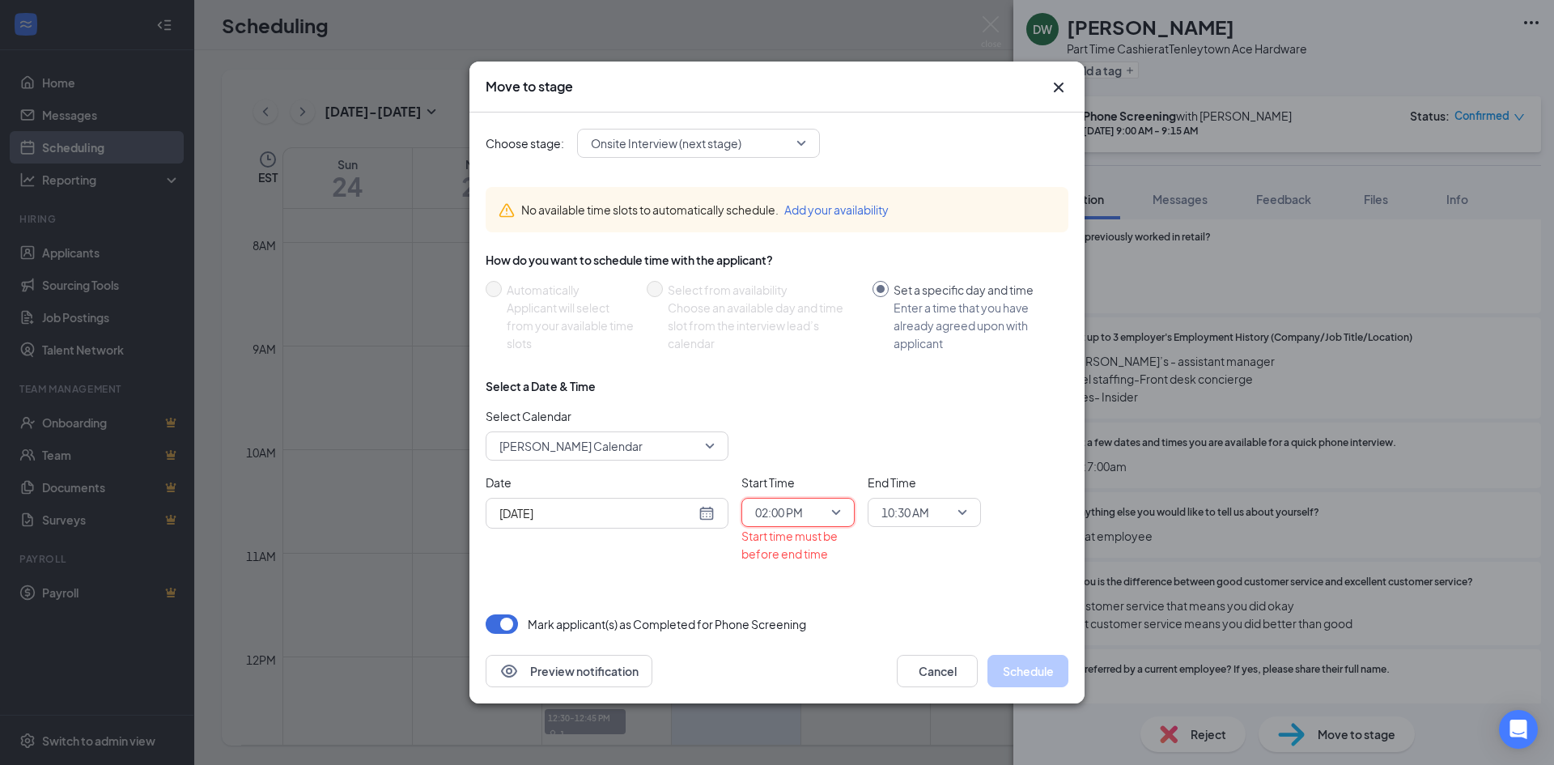
click at [959, 515] on span "10:30 AM" at bounding box center [924, 512] width 86 height 24
click at [906, 343] on span "02:30 PM" at bounding box center [904, 337] width 48 height 18
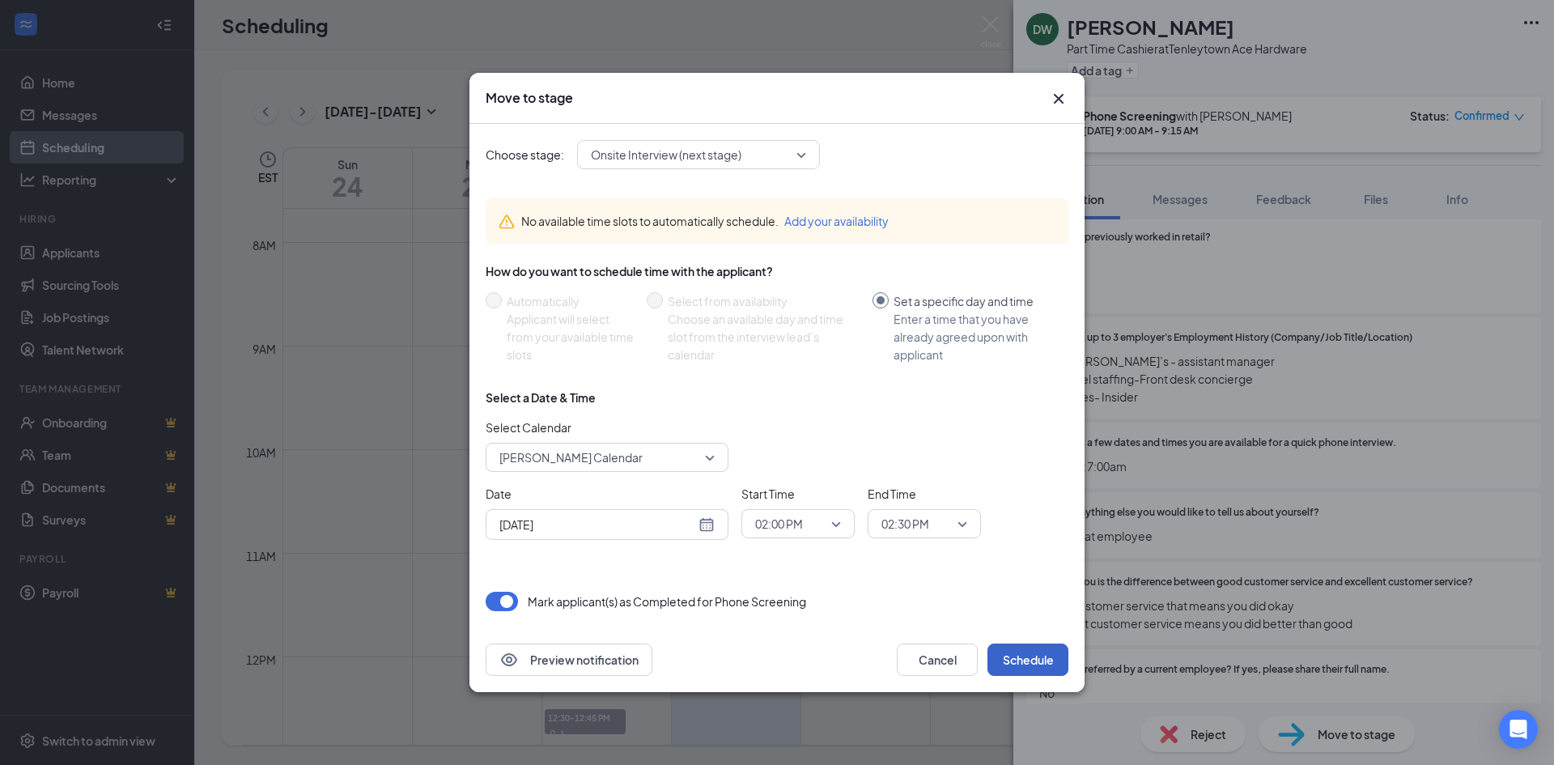
click at [1036, 661] on button "Schedule" at bounding box center [1027, 659] width 81 height 32
click at [1031, 656] on button "Schedule" at bounding box center [1027, 659] width 81 height 32
click at [1028, 690] on div "Preview notification Cancel Schedule" at bounding box center [776, 659] width 615 height 65
click at [1029, 665] on button "Schedule" at bounding box center [1027, 659] width 81 height 32
click at [1028, 672] on button "Schedule" at bounding box center [1027, 659] width 81 height 32
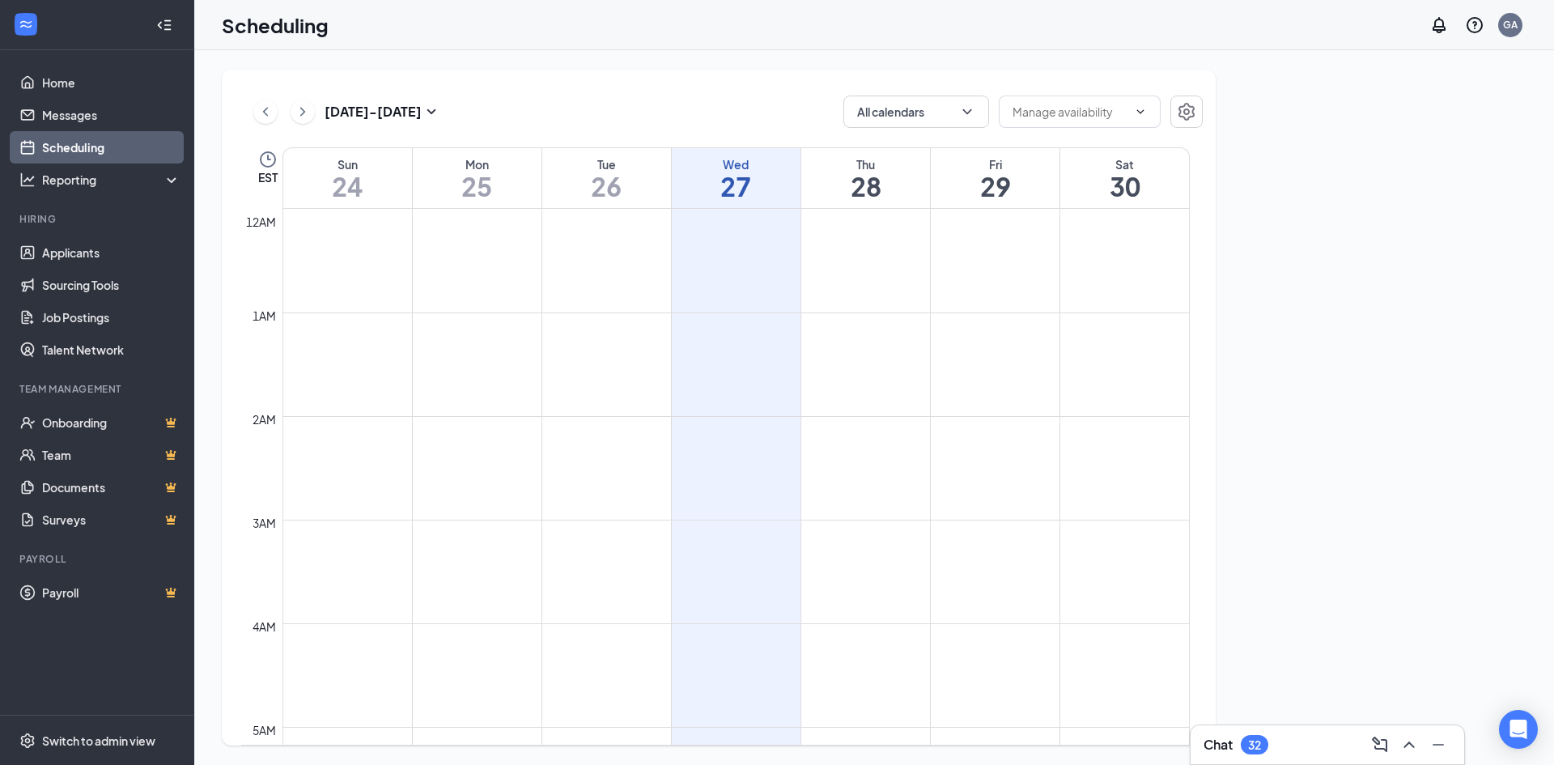
scroll to position [796, 0]
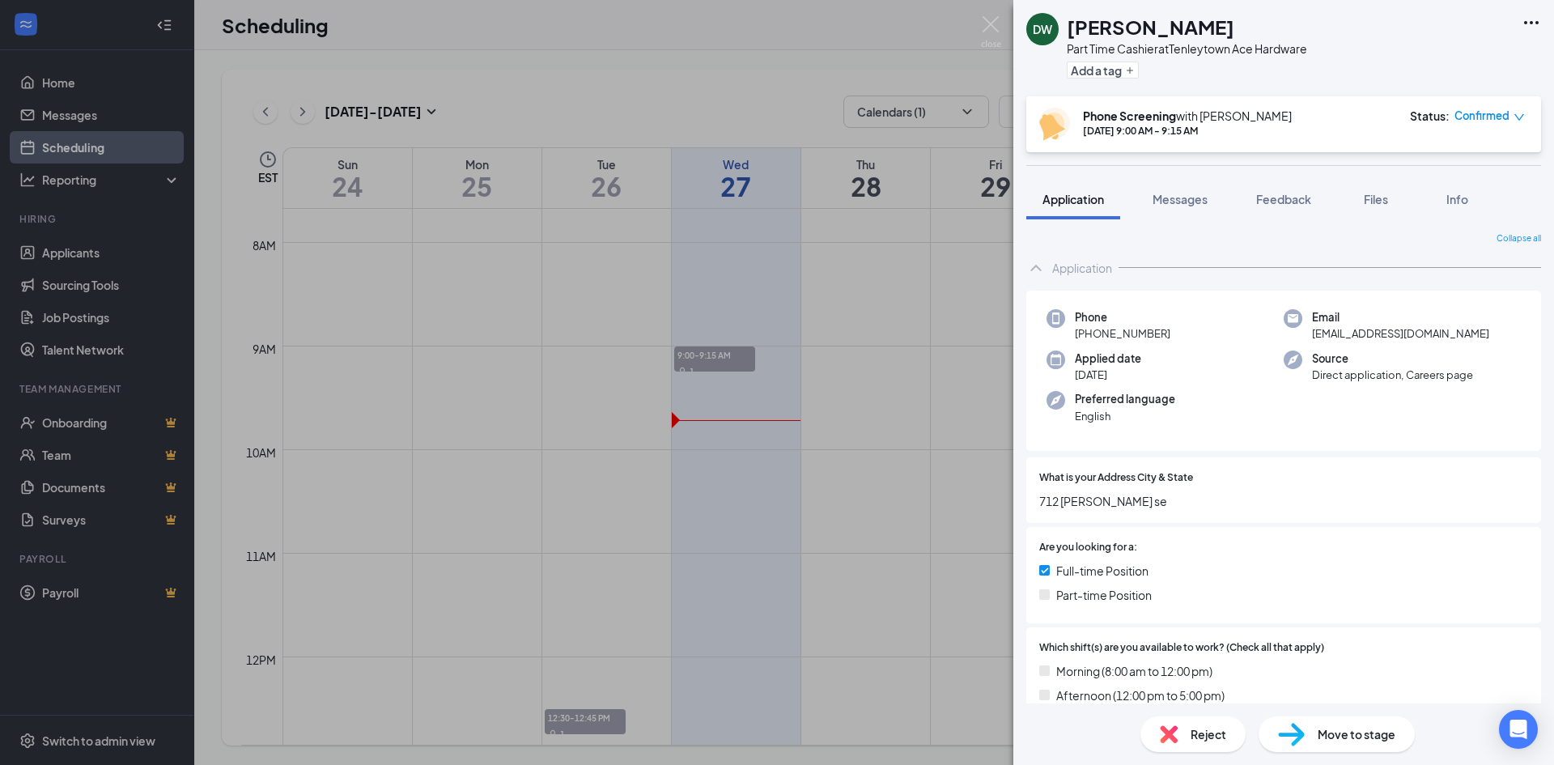
click at [1301, 736] on img at bounding box center [1291, 734] width 27 height 23
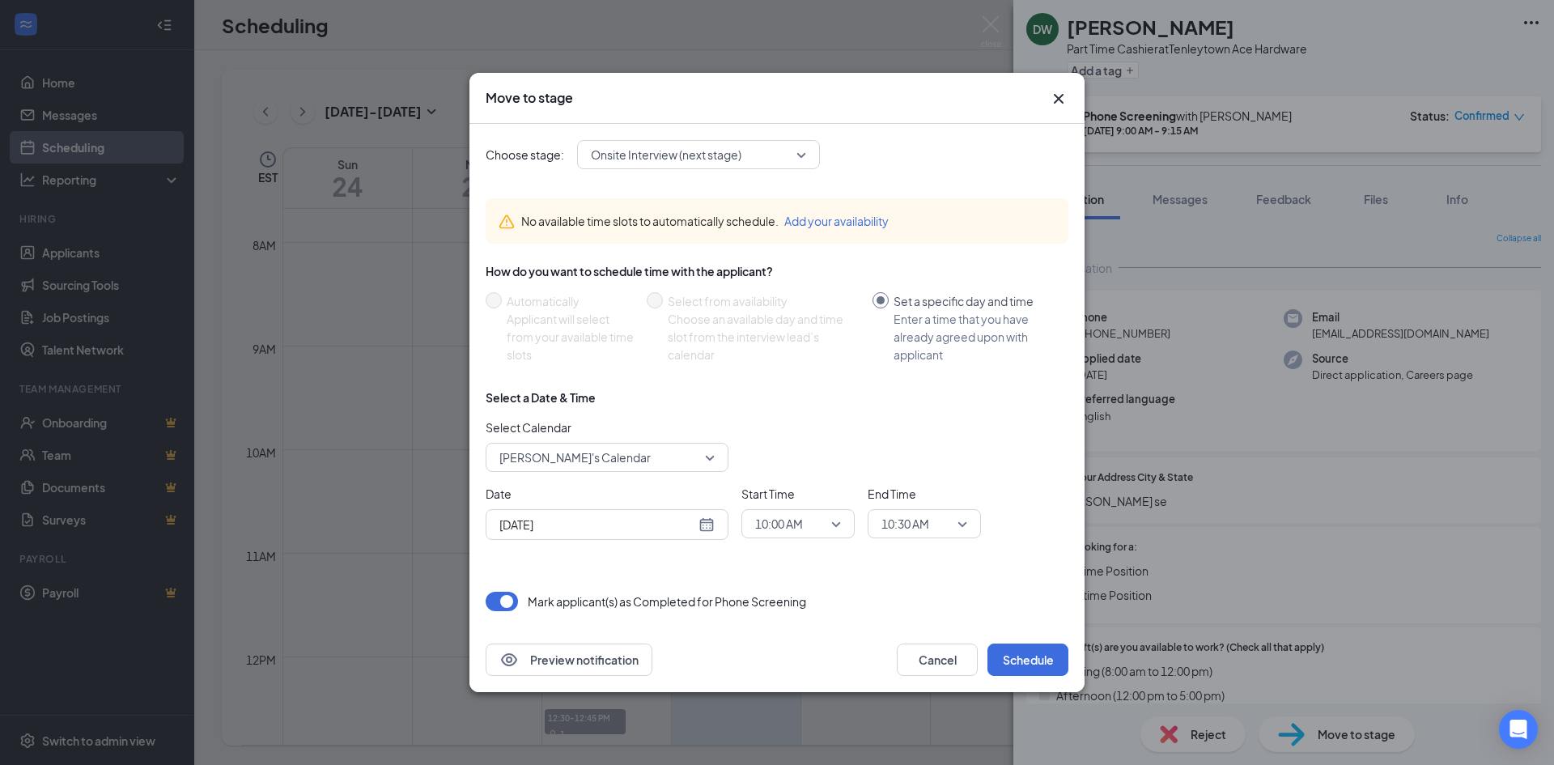
click at [711, 526] on div "[DATE]" at bounding box center [606, 525] width 215 height 18
type input "[DATE]"
click at [656, 458] on div "29" at bounding box center [655, 461] width 19 height 19
click at [842, 531] on div "10:00 AM" at bounding box center [797, 523] width 113 height 29
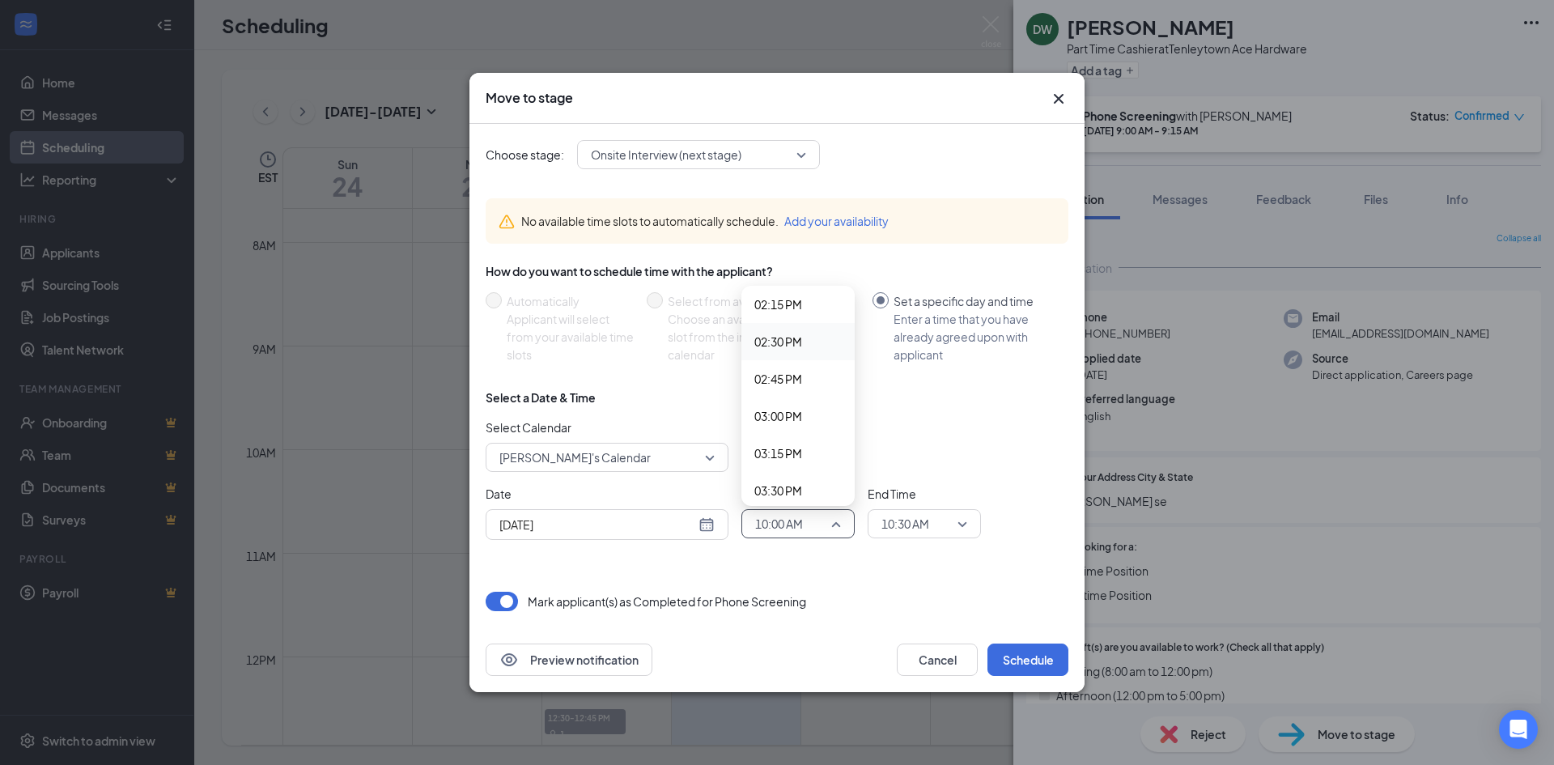
click at [779, 350] on span "02:30 PM" at bounding box center [778, 342] width 48 height 18
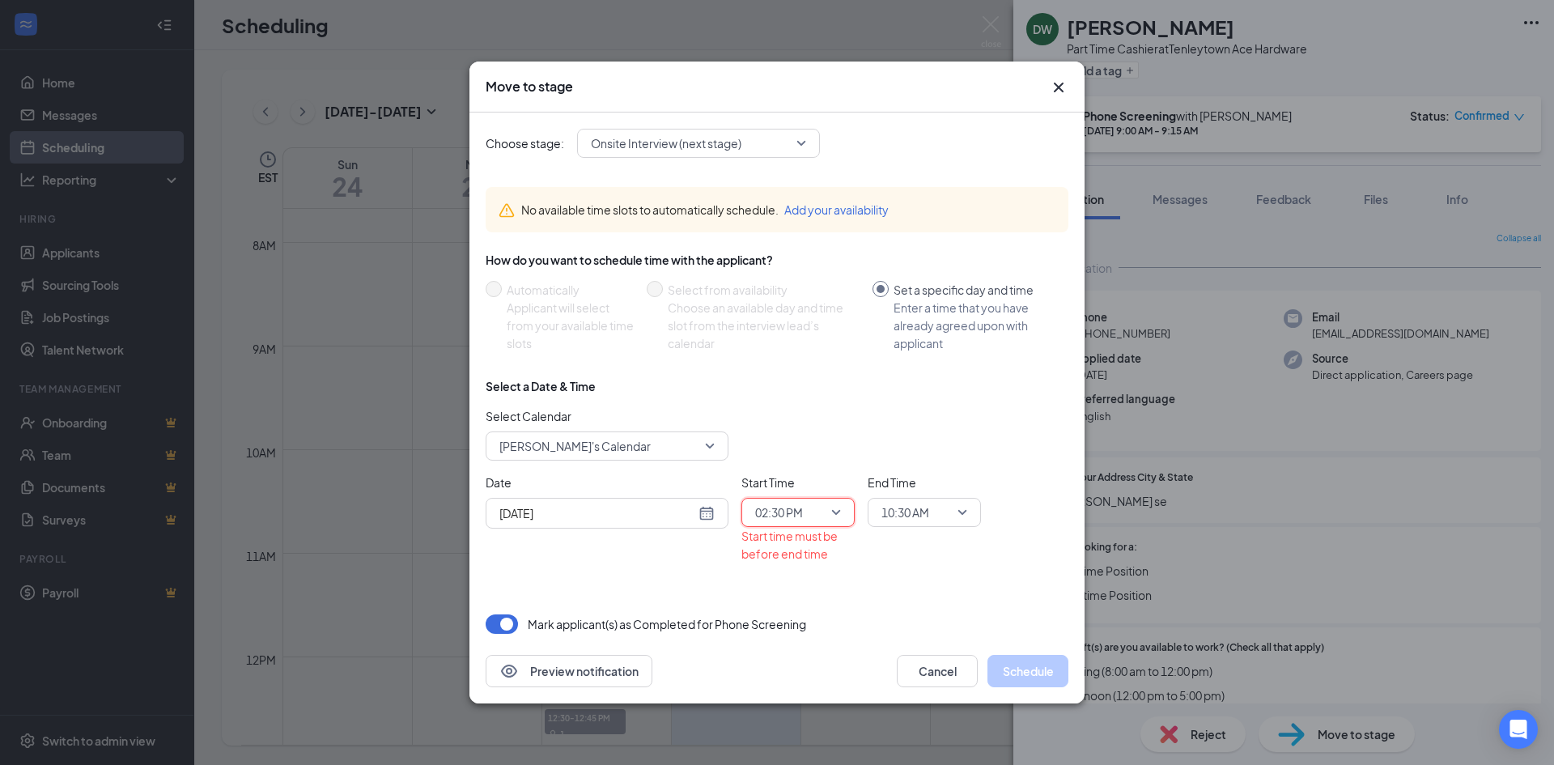
click at [838, 515] on span "02:30 PM" at bounding box center [798, 512] width 86 height 24
click at [802, 412] on span "02:00 PM" at bounding box center [778, 416] width 48 height 18
click at [958, 522] on span "10:30 AM" at bounding box center [924, 512] width 86 height 24
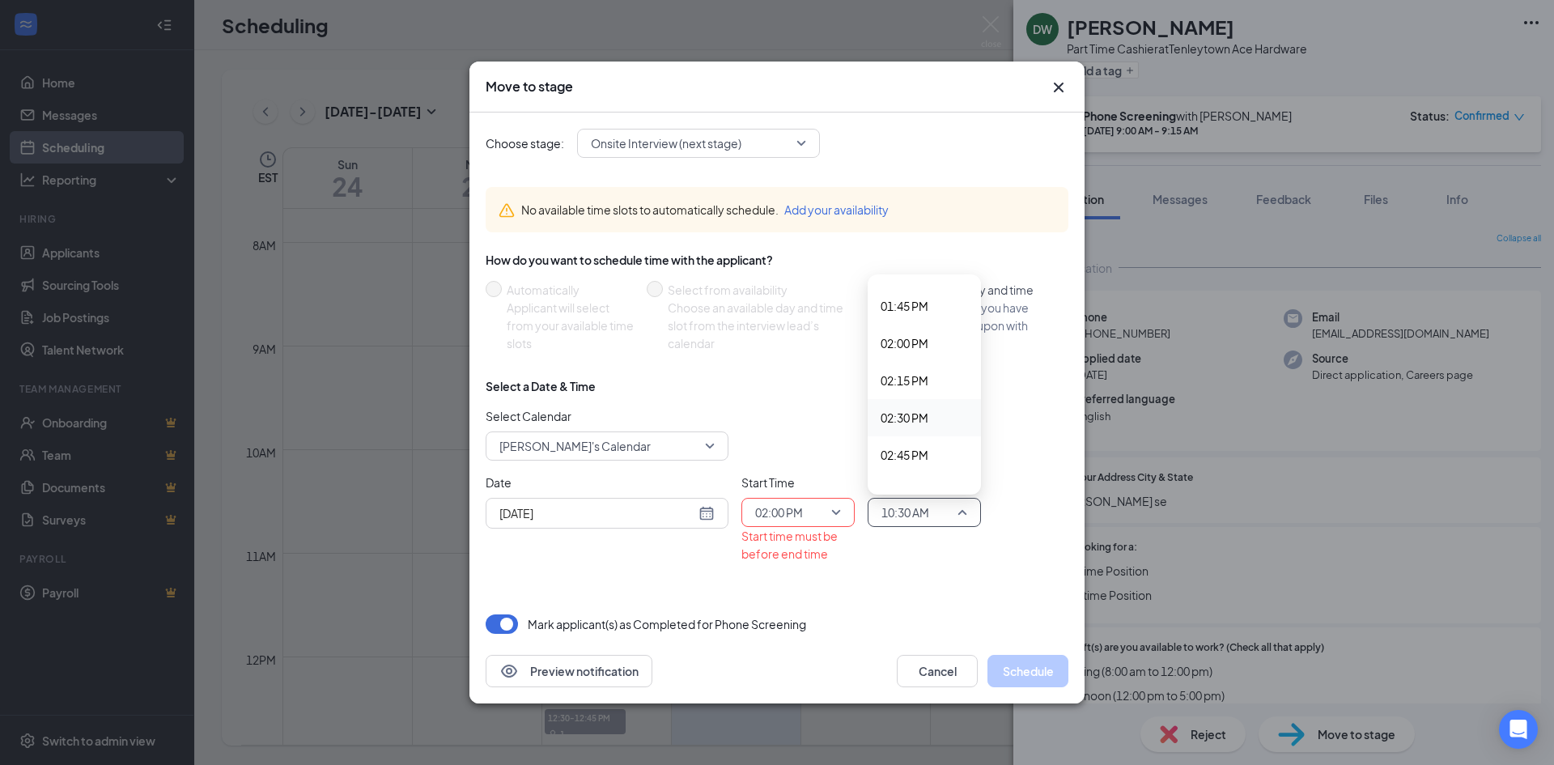
click at [900, 422] on span "02:30 PM" at bounding box center [904, 418] width 48 height 18
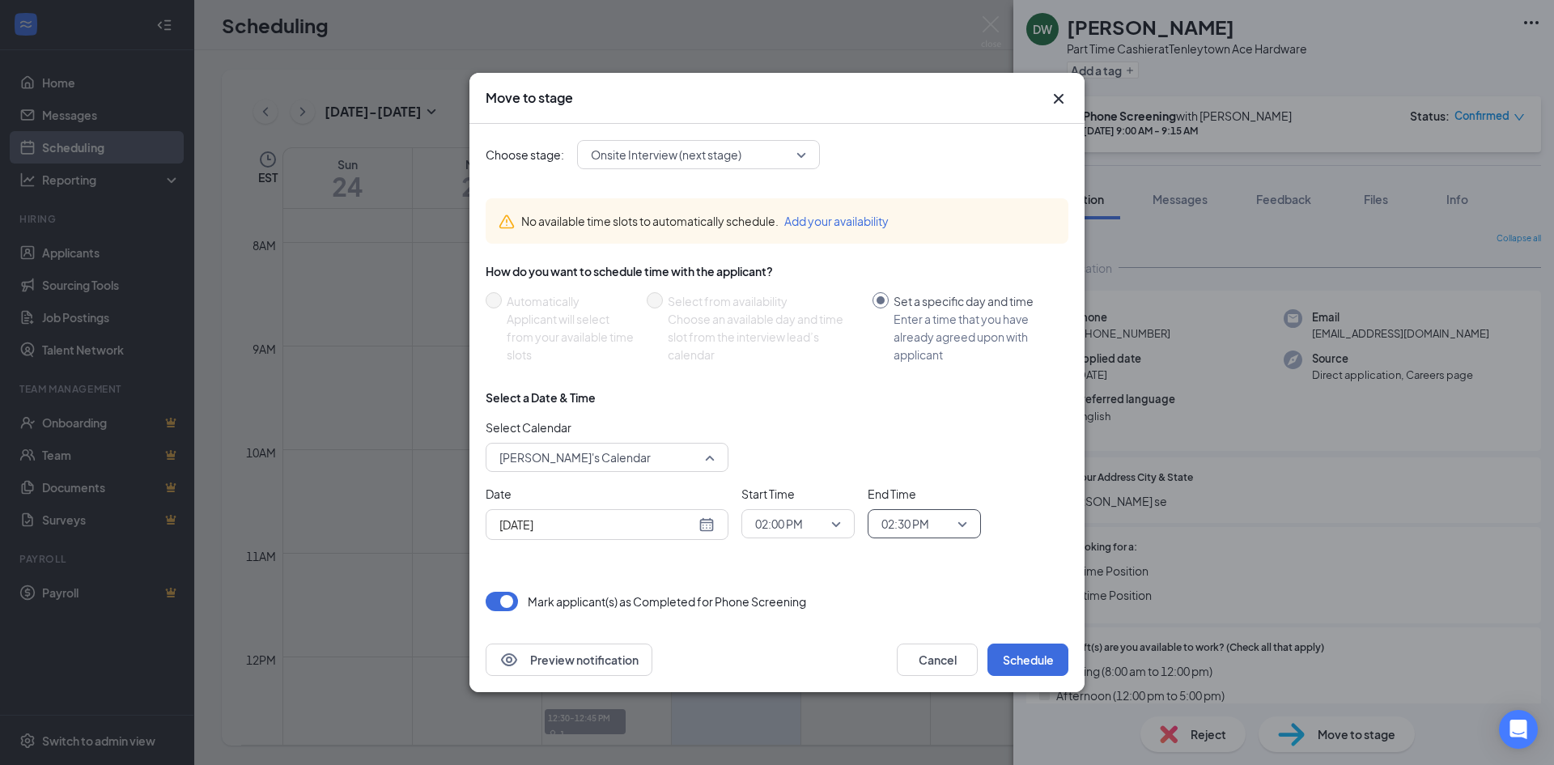
click at [711, 463] on span "[PERSON_NAME]'s Calendar" at bounding box center [606, 457] width 215 height 24
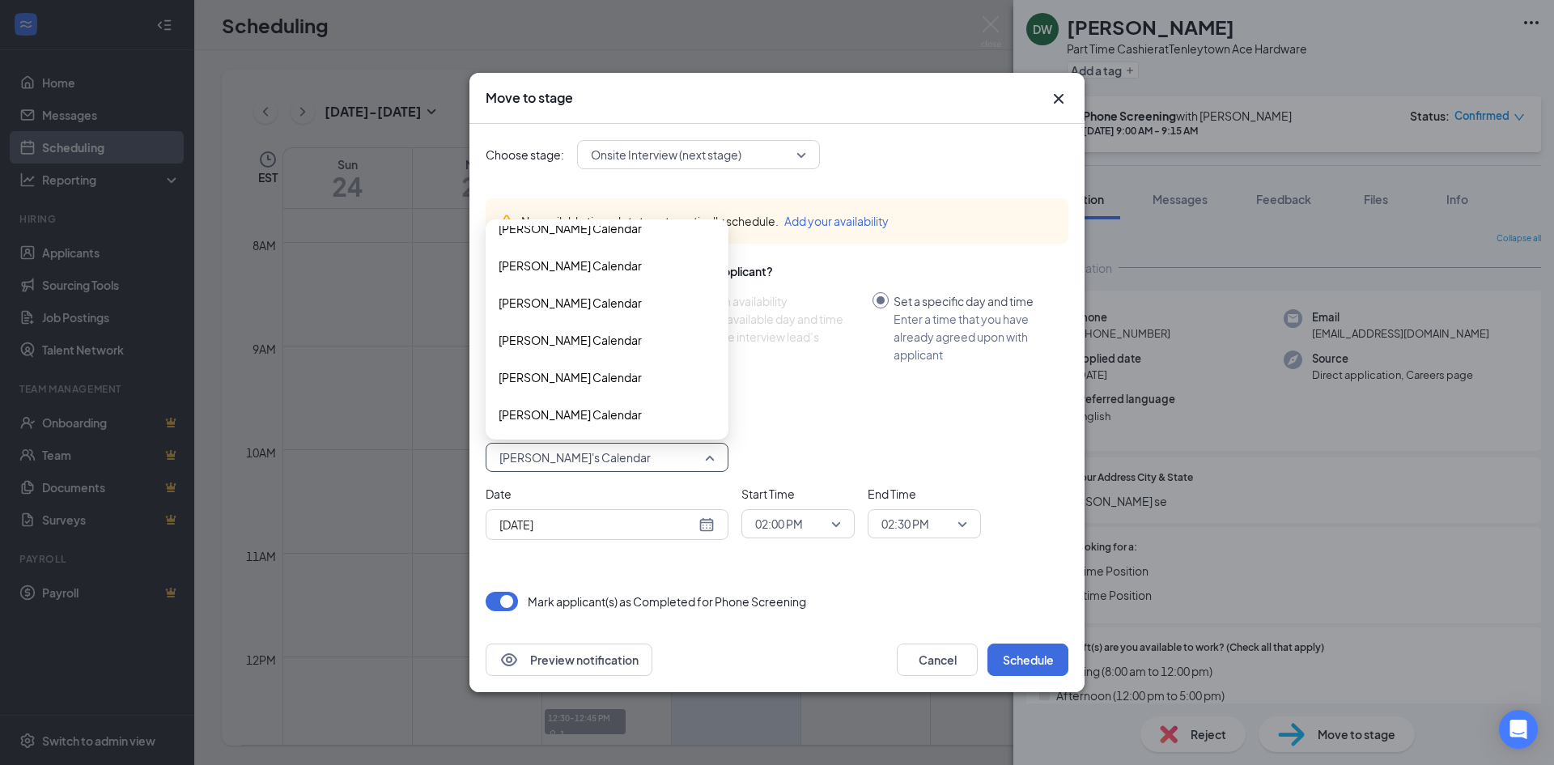
scroll to position [727, 0]
click at [620, 386] on div "[PERSON_NAME] Calendar" at bounding box center [607, 375] width 243 height 37
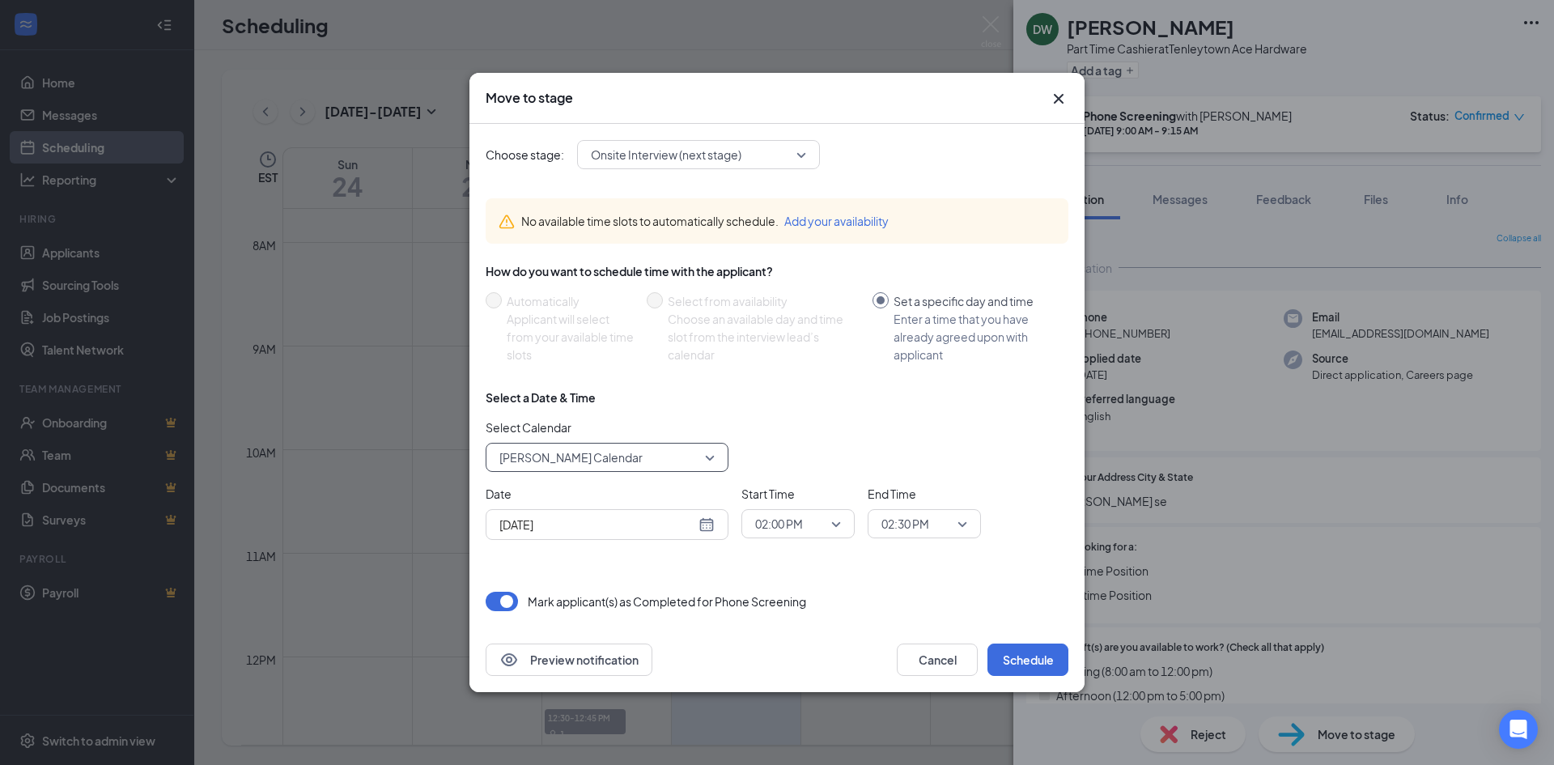
click at [976, 489] on span "End Time" at bounding box center [924, 494] width 113 height 18
click at [1018, 656] on button "Schedule" at bounding box center [1027, 659] width 81 height 32
click at [843, 524] on div "02:00 PM" at bounding box center [797, 523] width 113 height 29
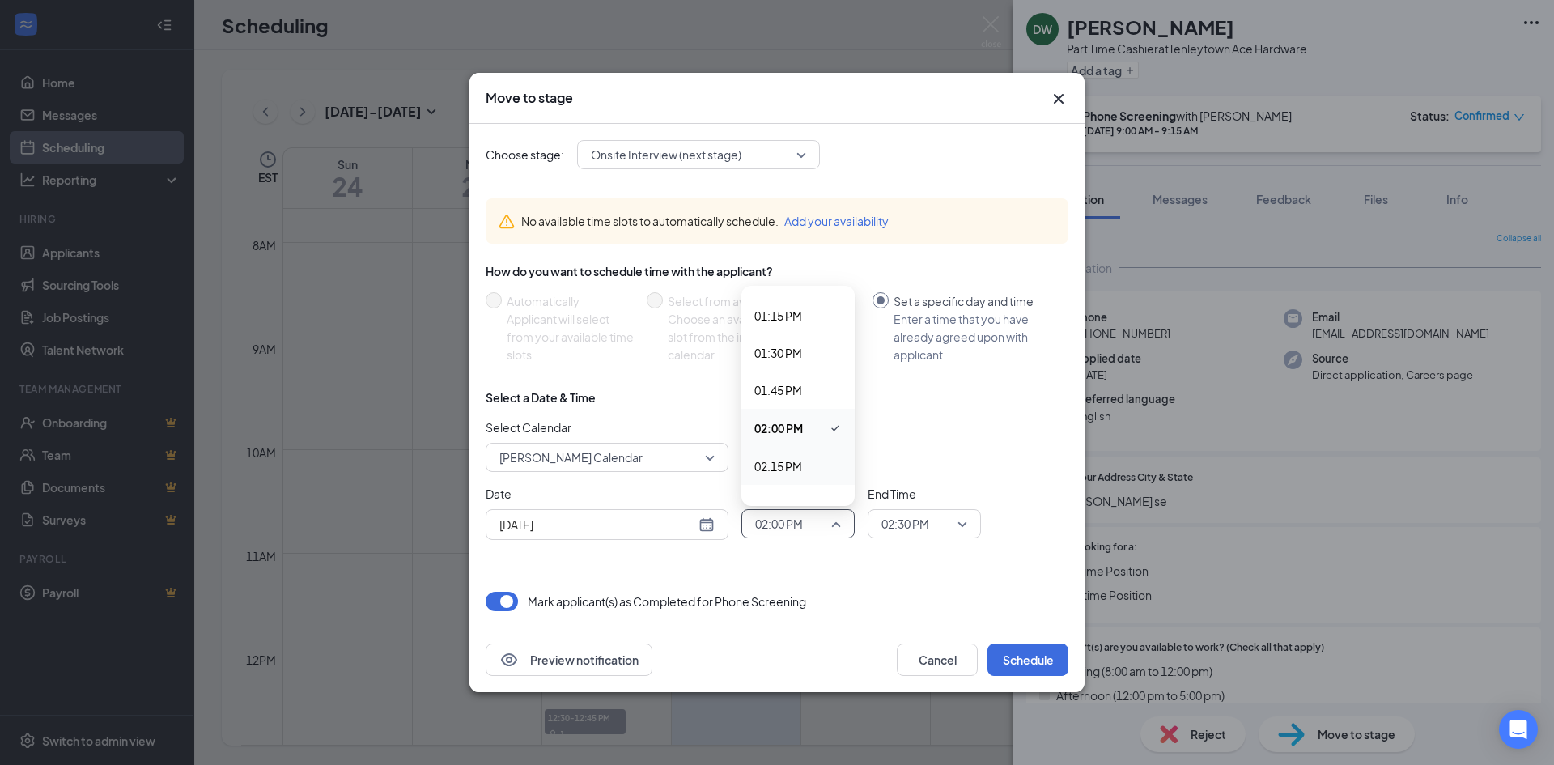
click at [787, 460] on span "02:15 PM" at bounding box center [778, 466] width 48 height 18
click at [1060, 654] on button "Schedule" at bounding box center [1027, 659] width 81 height 32
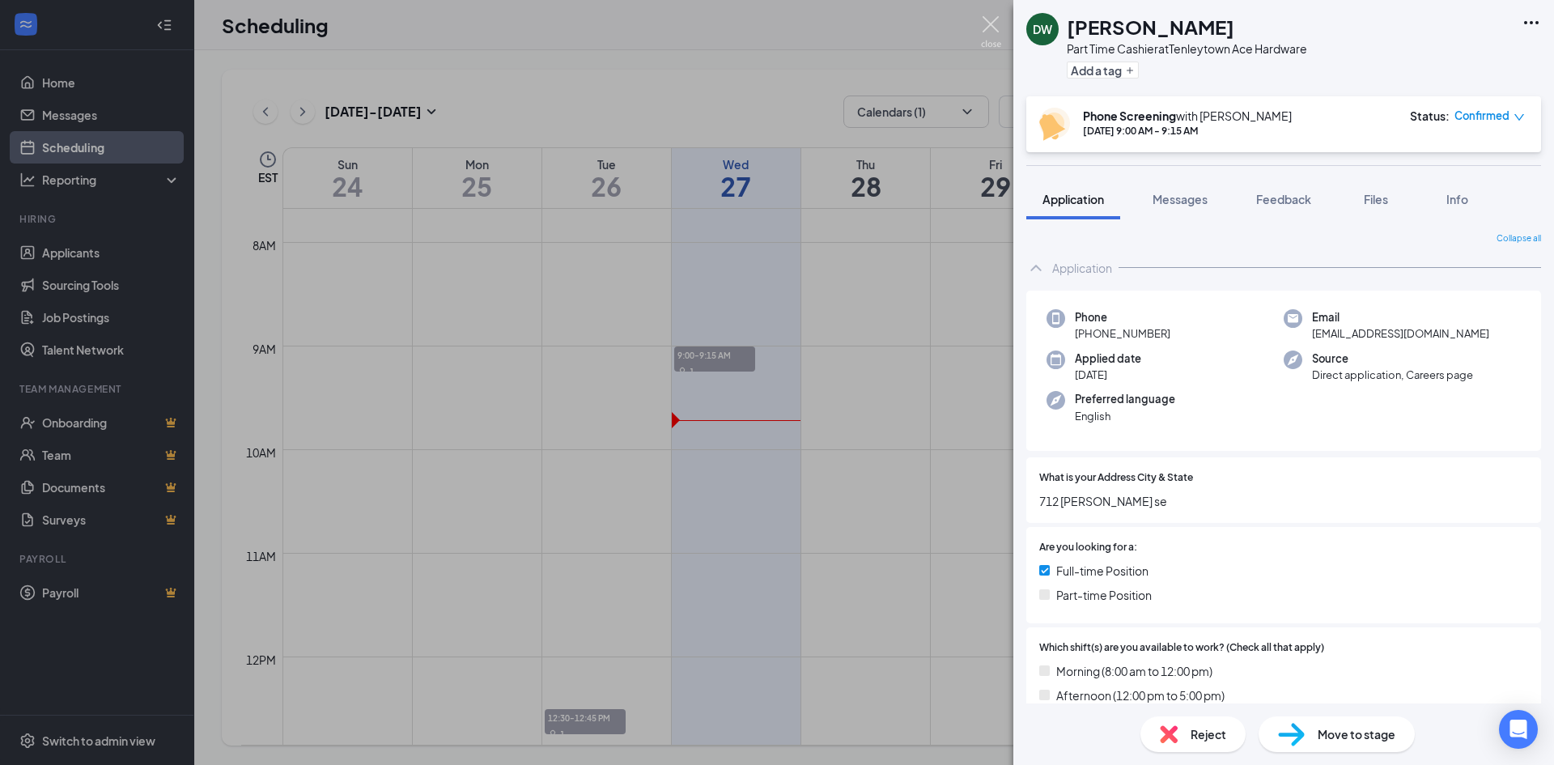
click at [993, 17] on img at bounding box center [991, 32] width 20 height 32
